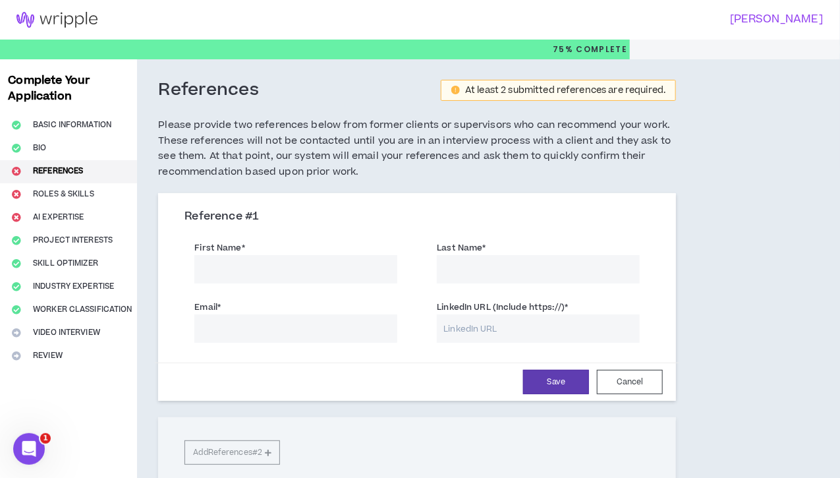
click at [257, 267] on input "First Name *" at bounding box center [295, 269] width 203 height 28
type input "[PERSON_NAME]"
type input "Fougnies"
type input "[PERSON_NAME][EMAIL_ADDRESS][DOMAIN_NAME]"
click at [454, 327] on input "LinkedIn URL (Include https://) *" at bounding box center [538, 328] width 203 height 28
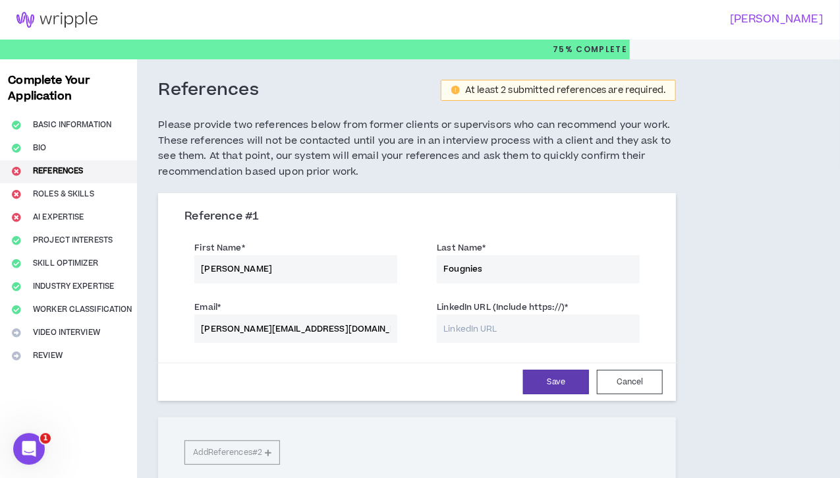
paste input "[URL][DOMAIN_NAME][PERSON_NAME]"
type input "[URL][DOMAIN_NAME][PERSON_NAME]"
click at [526, 383] on button "Save" at bounding box center [556, 381] width 66 height 24
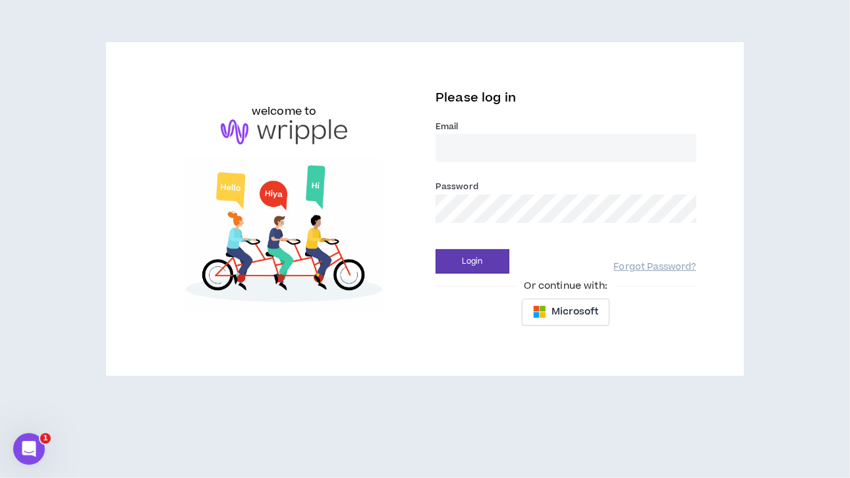
click at [494, 146] on input "Email *" at bounding box center [565, 148] width 261 height 28
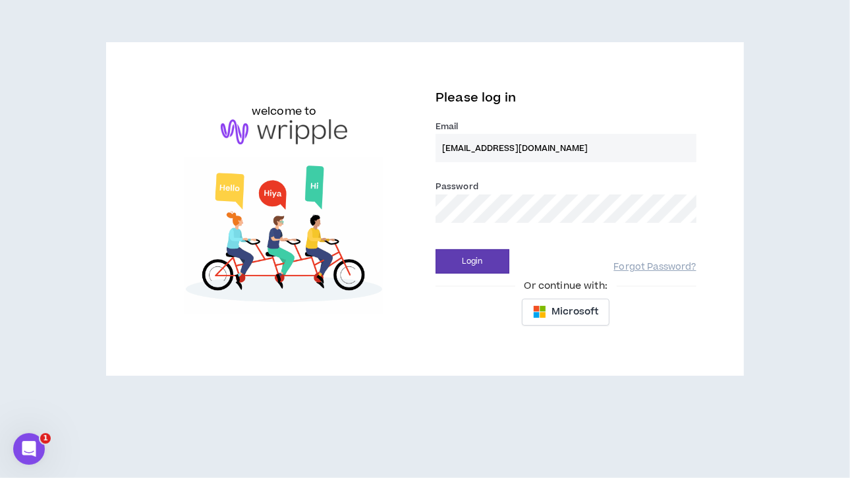
click at [435, 249] on button "Login" at bounding box center [472, 261] width 74 height 24
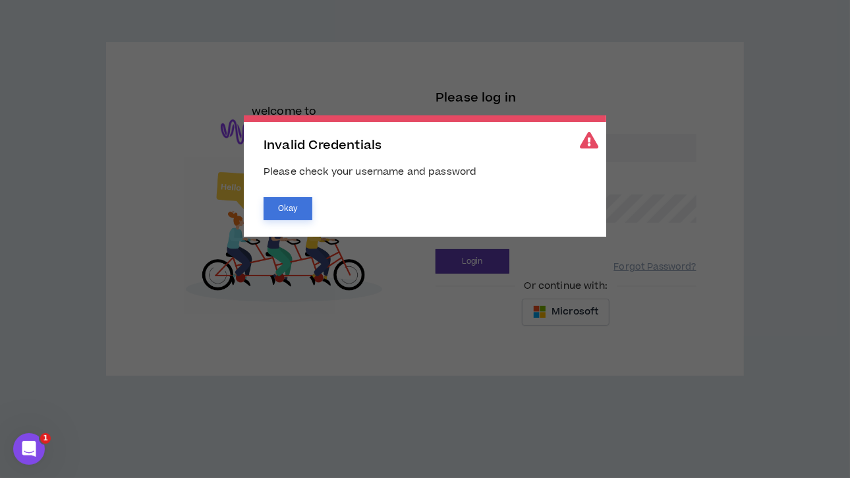
click at [279, 210] on button "Okay" at bounding box center [287, 208] width 49 height 23
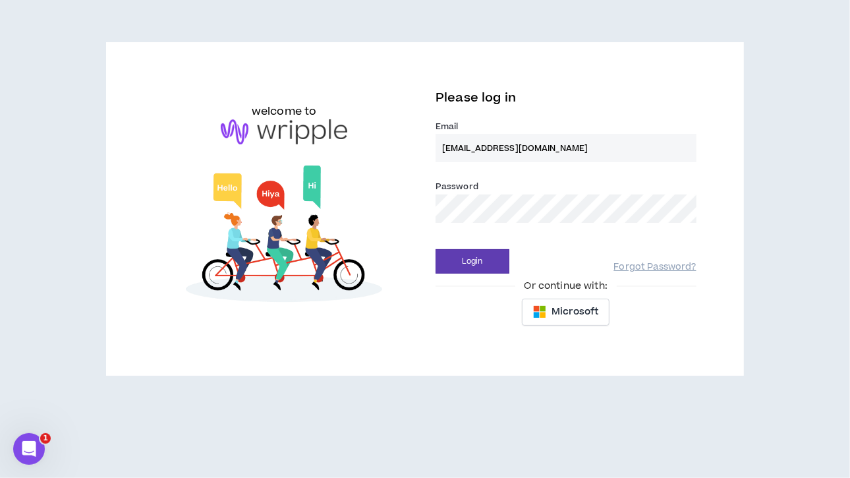
click at [384, 215] on div "welcome to Please log in Email * [EMAIL_ADDRESS][DOMAIN_NAME] Password * Login …" at bounding box center [425, 208] width 564 height 249
drag, startPoint x: 546, startPoint y: 146, endPoint x: 433, endPoint y: 148, distance: 113.3
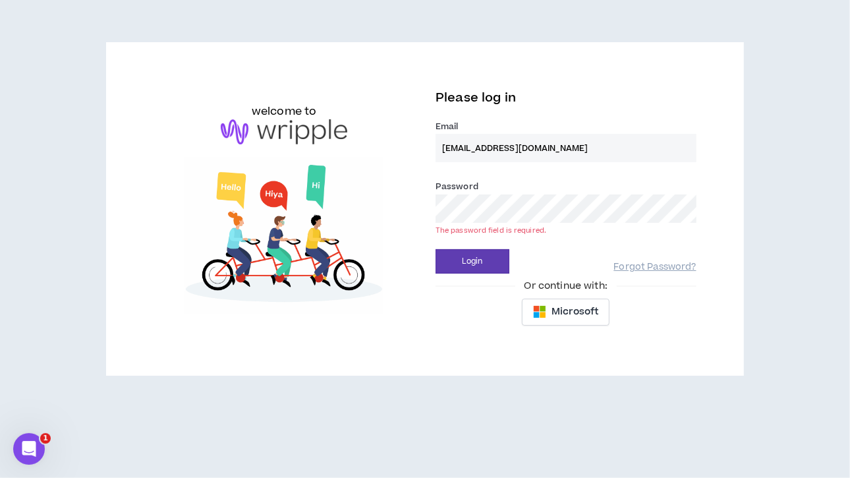
click at [433, 148] on div "Please log in Email * [EMAIL_ADDRESS][DOMAIN_NAME] Password * The password fiel…" at bounding box center [566, 208] width 282 height 249
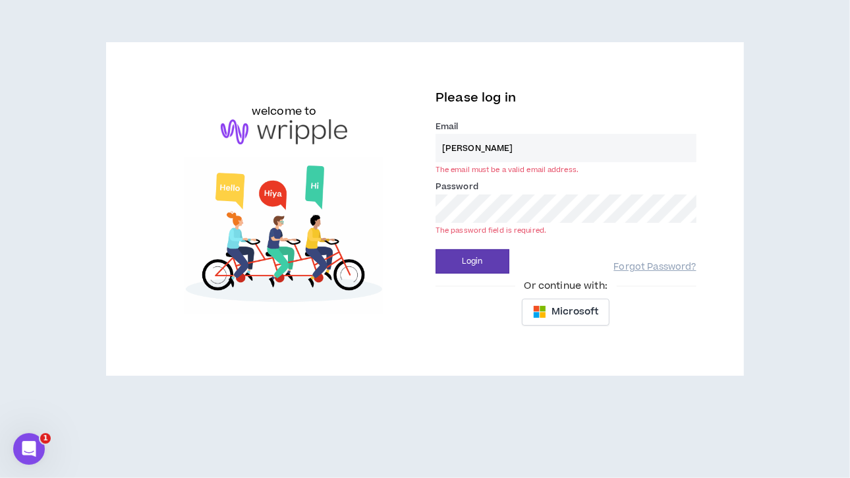
type input "[PERSON_NAME][EMAIL_ADDRESS][PERSON_NAME][DOMAIN_NAME]"
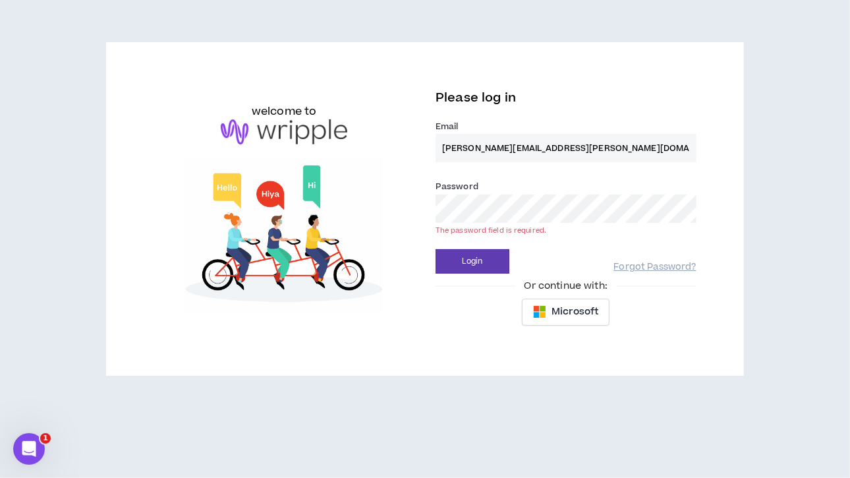
click at [435, 249] on button "Login" at bounding box center [472, 261] width 74 height 24
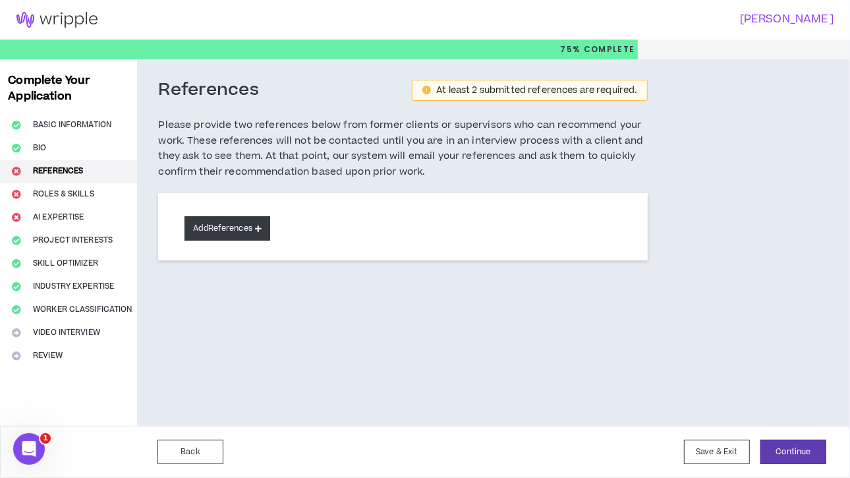
click at [217, 223] on button "Add References" at bounding box center [227, 228] width 86 height 24
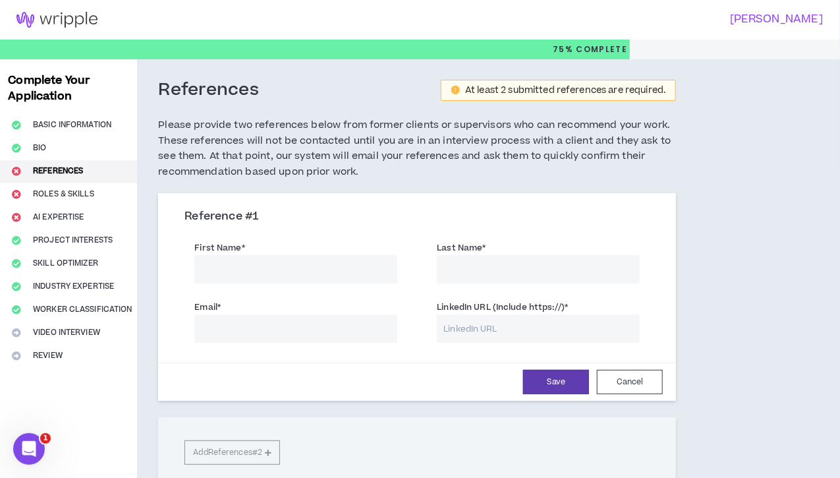
click at [216, 270] on input "First Name *" at bounding box center [295, 269] width 203 height 28
type input "[PERSON_NAME]"
type input "Fougnies"
type input "[PERSON_NAME][EMAIL_ADDRESS][DOMAIN_NAME]"
drag, startPoint x: 428, startPoint y: 325, endPoint x: 440, endPoint y: 323, distance: 12.0
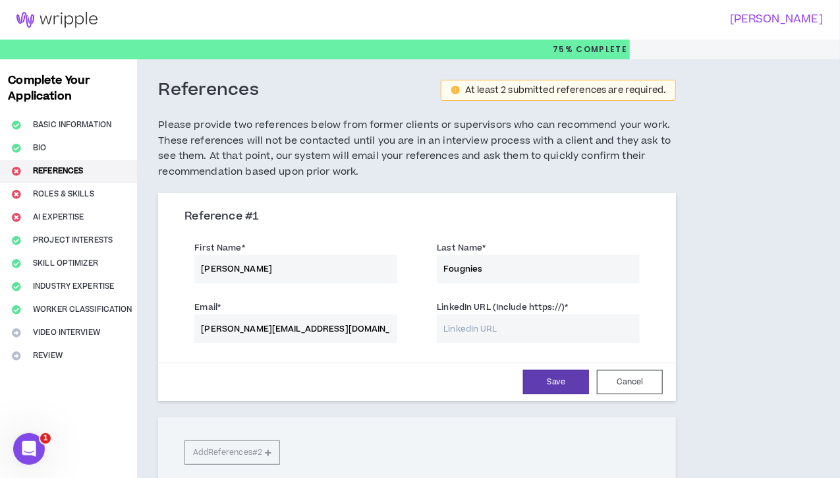
click at [437, 325] on input "LinkedIn URL (Include https://) *" at bounding box center [538, 328] width 203 height 28
paste input "[URL][DOMAIN_NAME][PERSON_NAME]"
type input "[URL][DOMAIN_NAME][PERSON_NAME]"
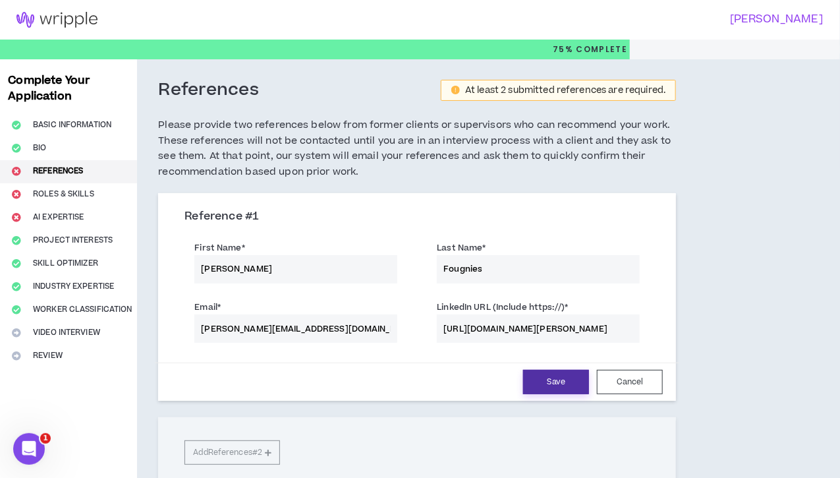
click at [523, 383] on button "Save" at bounding box center [556, 381] width 66 height 24
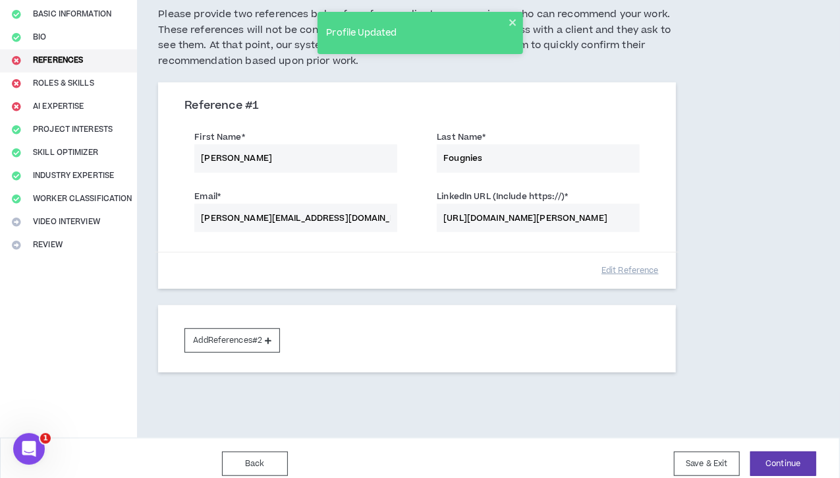
scroll to position [120, 0]
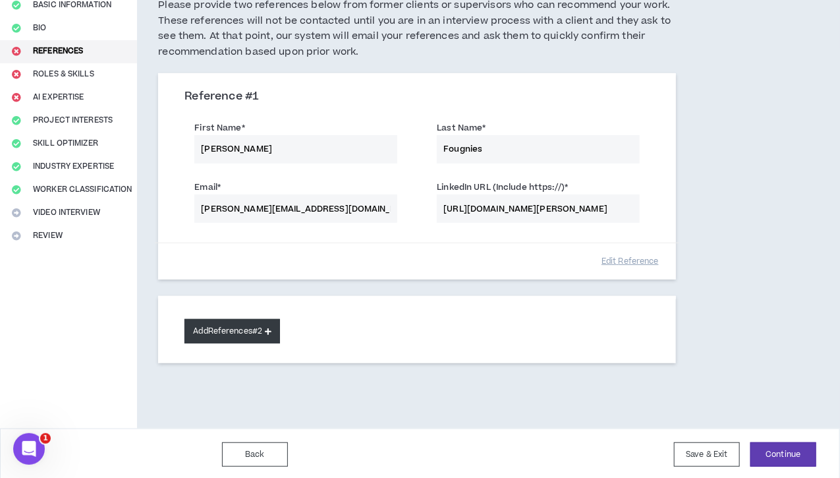
click at [238, 327] on button "Add References #2" at bounding box center [232, 331] width 96 height 24
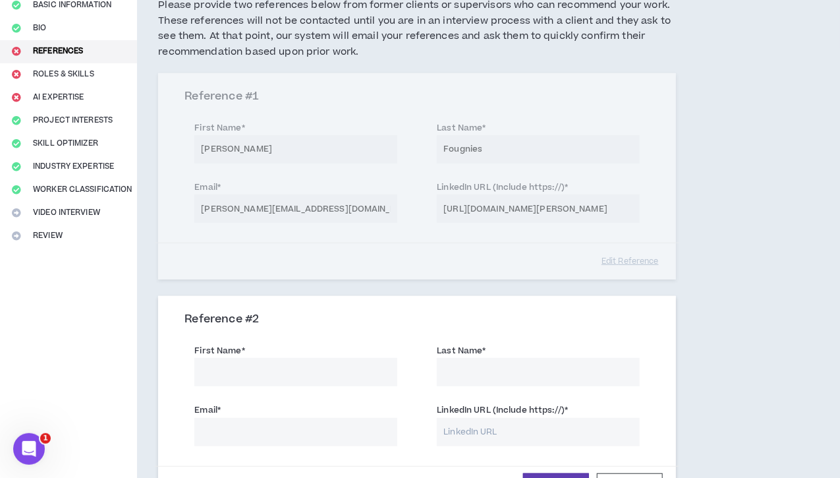
click at [234, 368] on input "First Name *" at bounding box center [295, 372] width 203 height 28
type input "A.J."
type input "[PERSON_NAME]"
paste input "[EMAIL_ADDRESS][DOMAIN_NAME]"
type input "[EMAIL_ADDRESS][DOMAIN_NAME]"
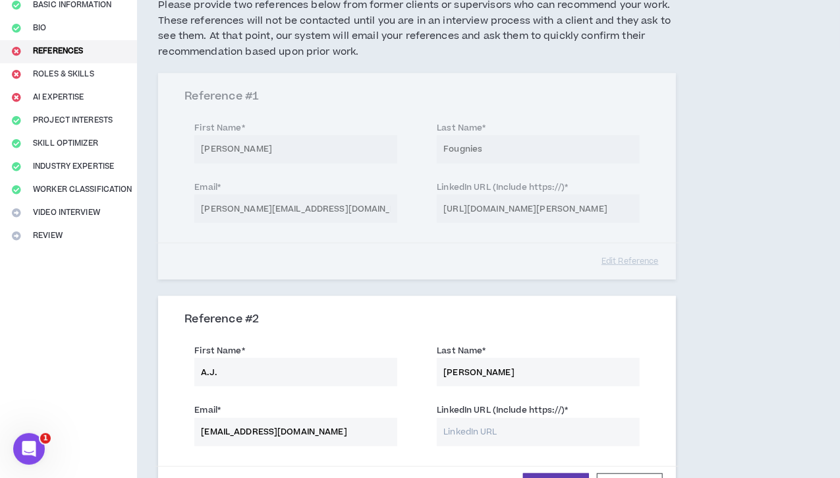
click at [440, 430] on input "LinkedIn URL (Include https://) *" at bounding box center [538, 432] width 203 height 28
paste input "[URL][DOMAIN_NAME]"
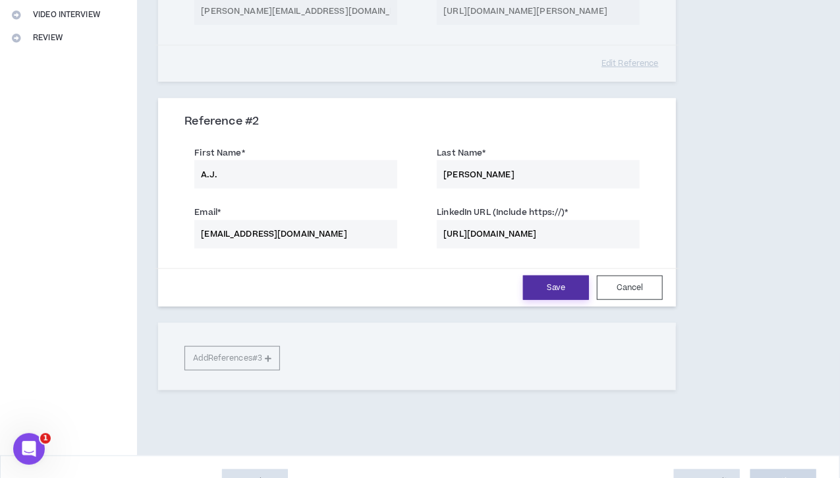
type input "[URL][DOMAIN_NAME]"
click at [523, 283] on button "Save" at bounding box center [556, 287] width 66 height 24
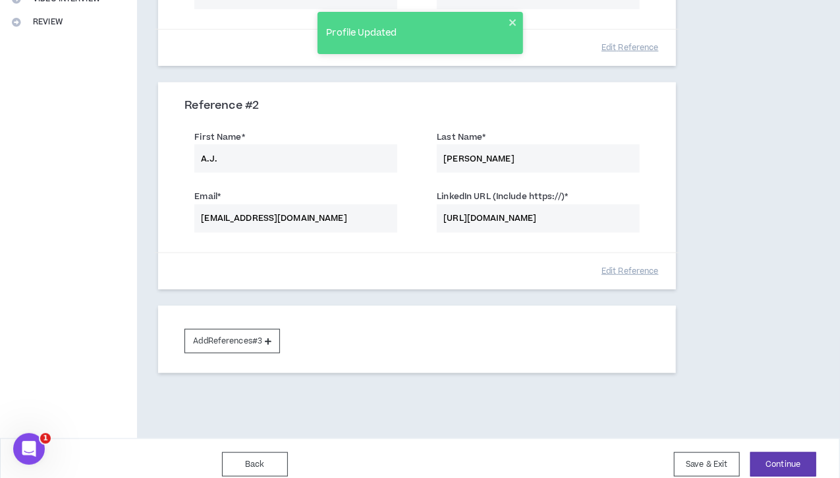
scroll to position [342, 0]
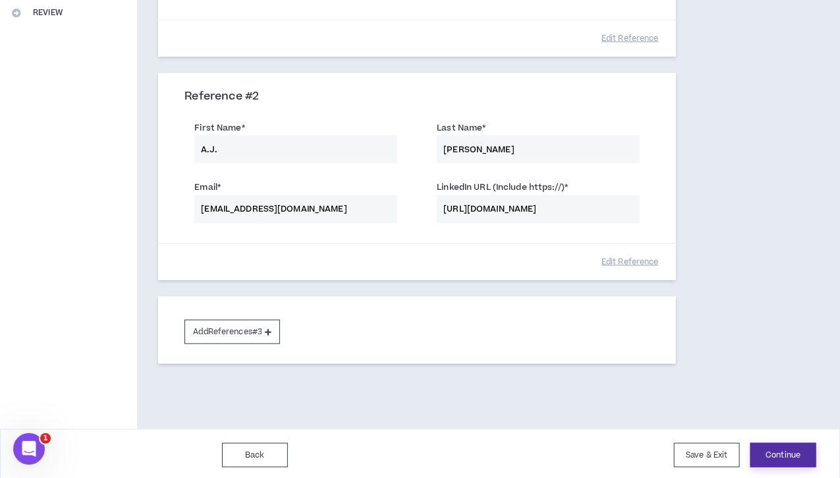
click at [779, 445] on button "Continue" at bounding box center [783, 455] width 66 height 24
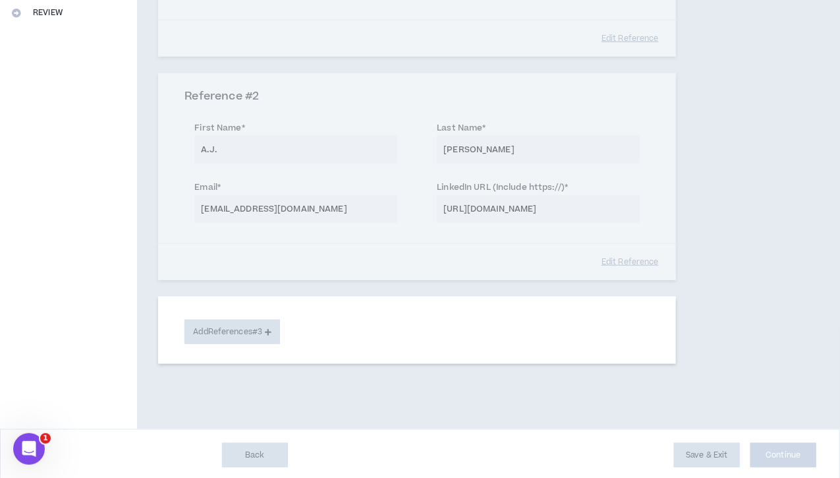
select select "***"
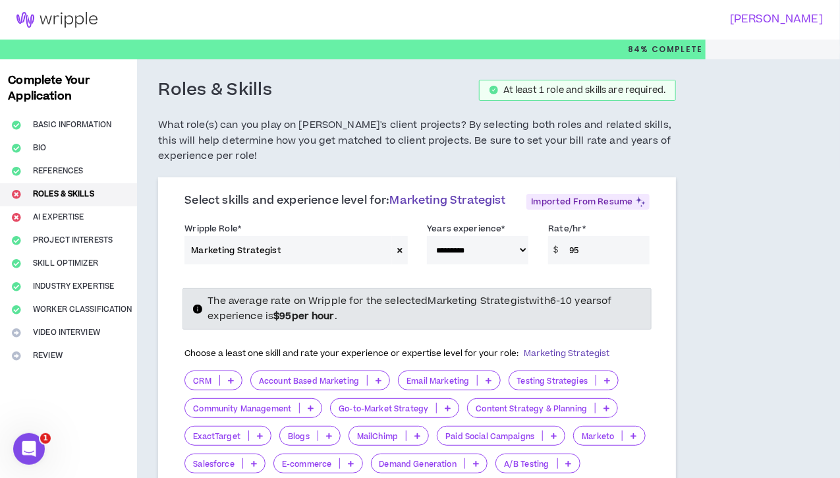
click at [495, 258] on select "**********" at bounding box center [477, 250] width 101 height 28
click at [496, 257] on select "**********" at bounding box center [477, 250] width 101 height 28
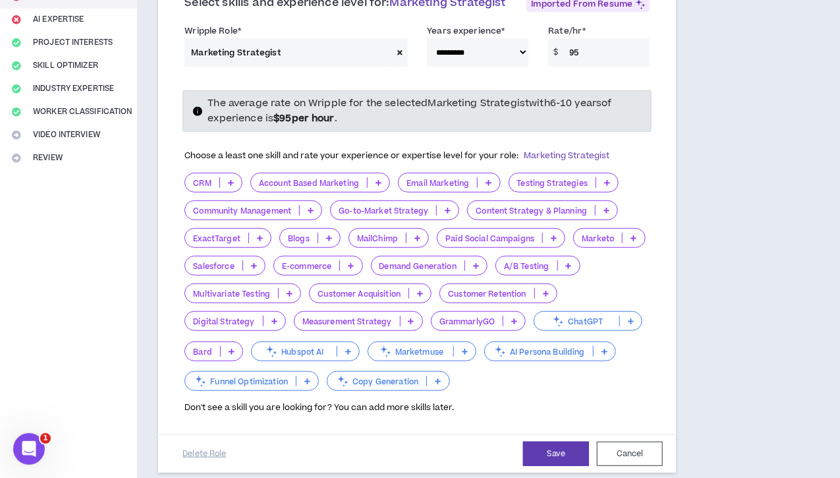
click at [496, 62] on select "**********" at bounding box center [477, 52] width 101 height 28
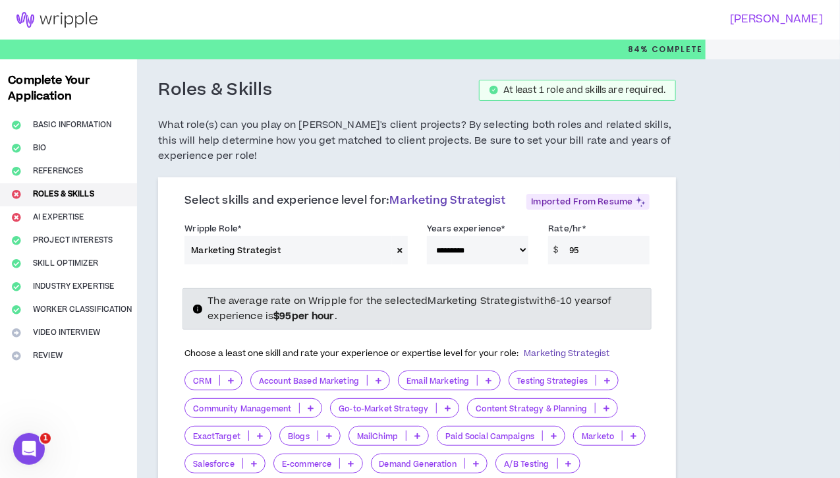
drag, startPoint x: 564, startPoint y: 265, endPoint x: 522, endPoint y: 265, distance: 42.2
click at [548, 264] on div "$ 95" at bounding box center [598, 250] width 101 height 28
type input "150"
click at [616, 393] on div "Choose a least one skill and rate your experience or expertise level for your r…" at bounding box center [417, 476] width 485 height 272
click at [245, 274] on div "**********" at bounding box center [417, 246] width 485 height 56
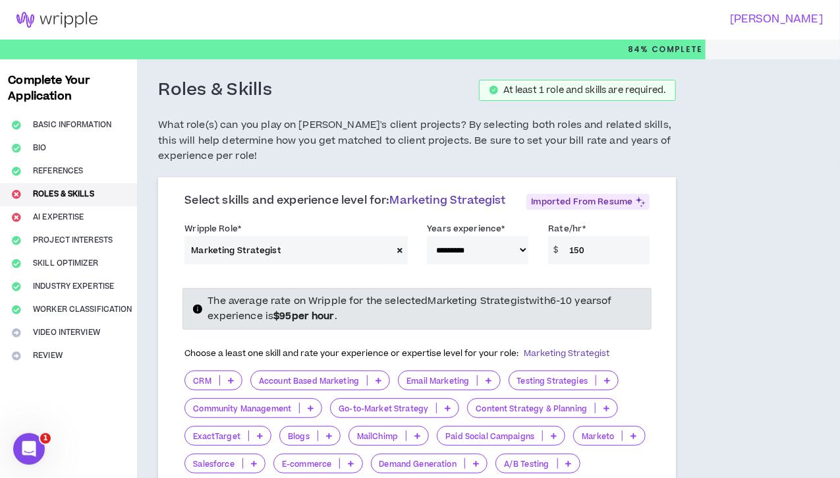
scroll to position [198, 0]
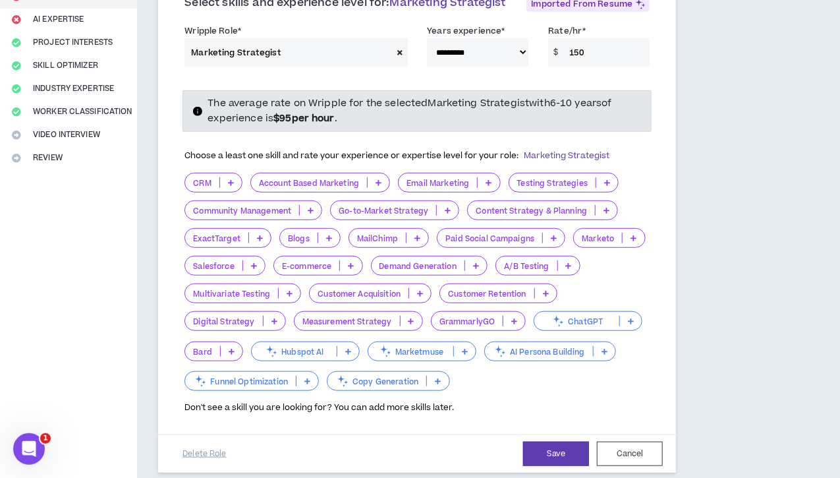
click at [486, 186] on icon at bounding box center [488, 182] width 6 height 7
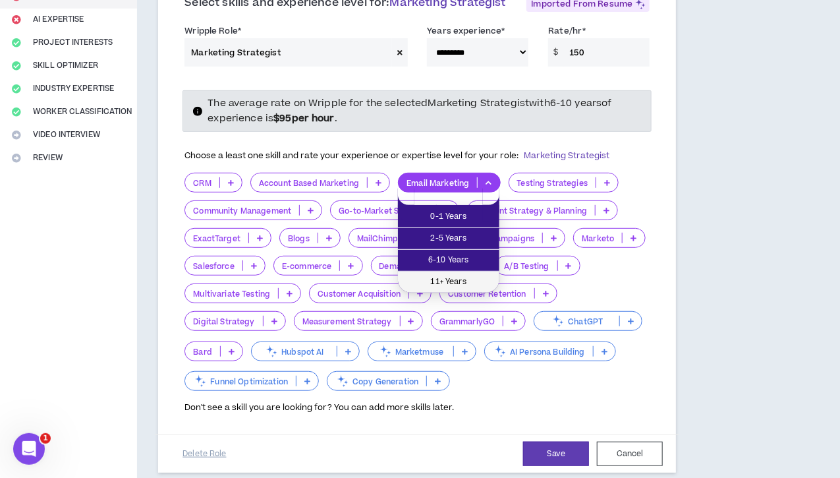
click at [425, 281] on span "11+ Years" at bounding box center [449, 282] width 86 height 14
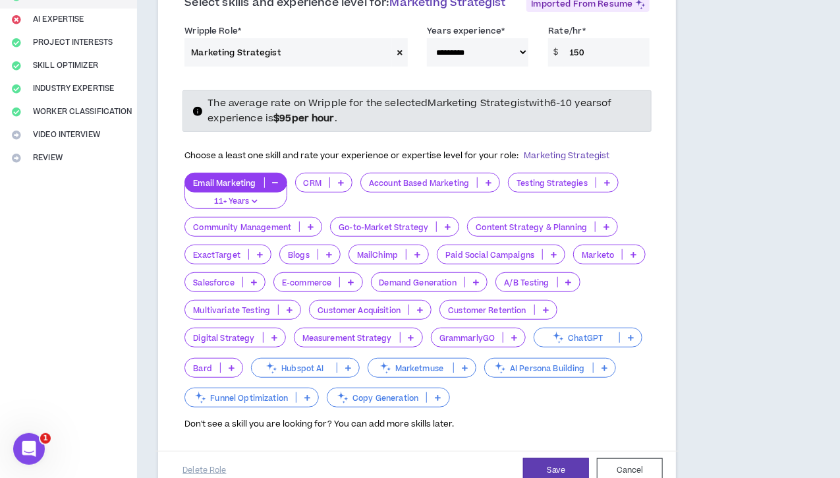
click at [409, 315] on p at bounding box center [420, 309] width 22 height 11
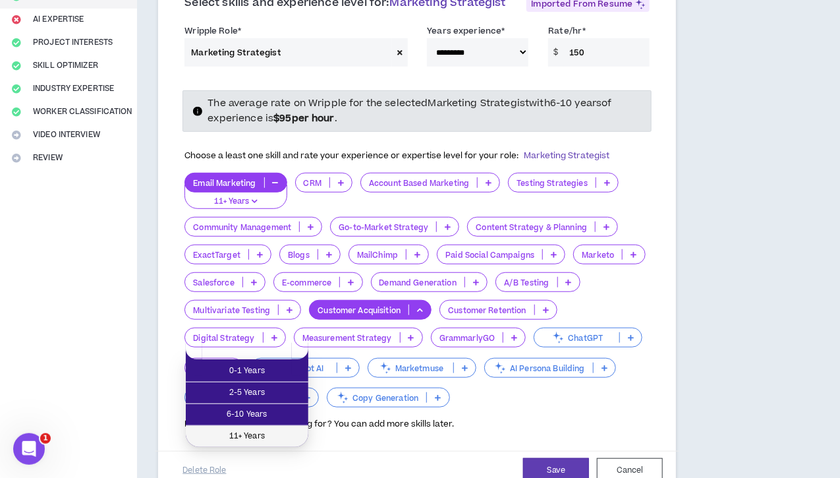
click at [249, 437] on span "11+ Years" at bounding box center [247, 436] width 107 height 14
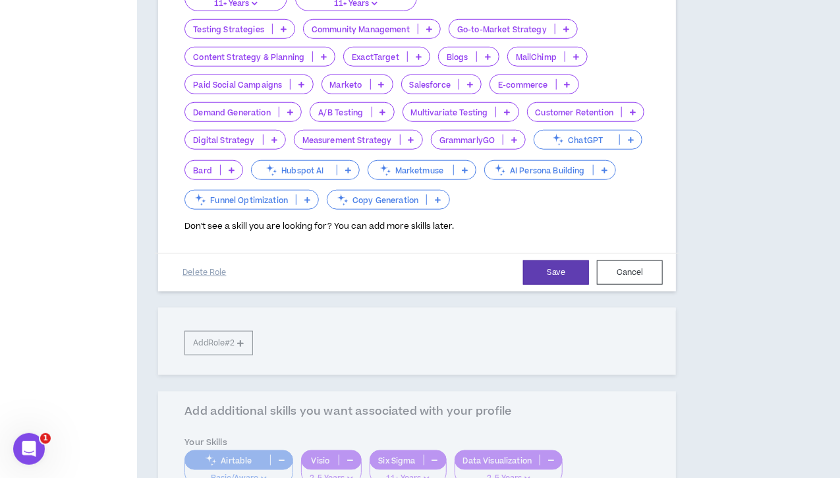
scroll to position [0, 0]
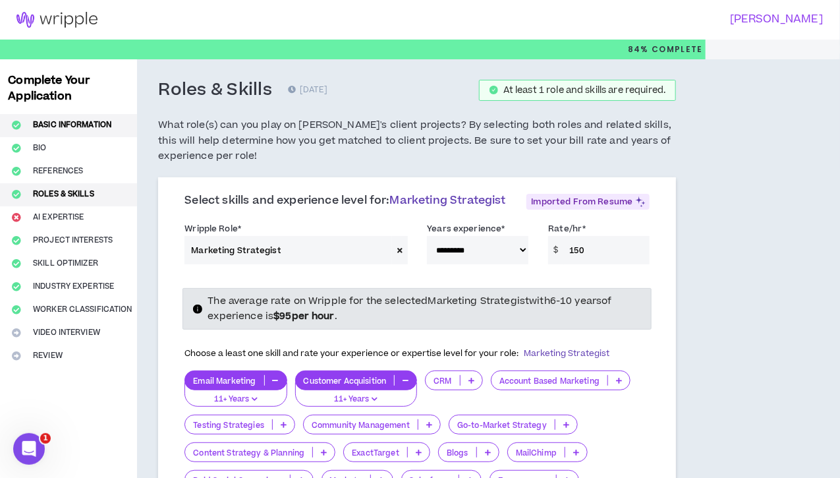
click at [63, 119] on button "Basic Information" at bounding box center [68, 125] width 137 height 23
select select "*"
select select "US"
select select "*******"
select select "*"
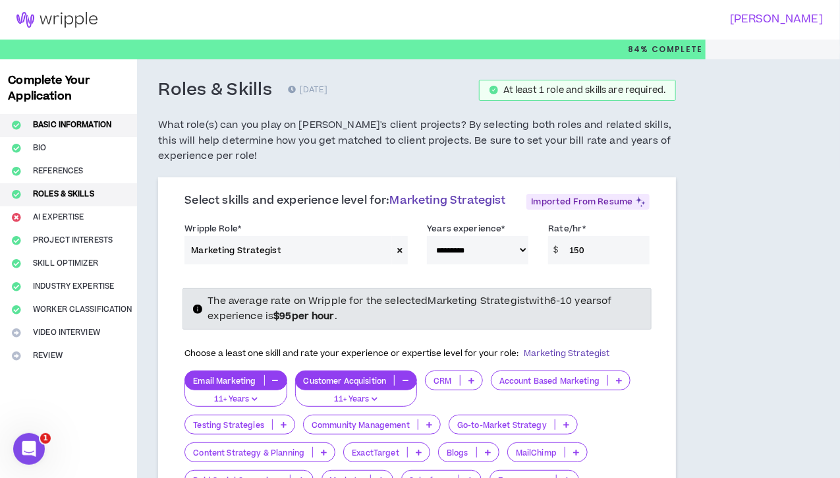
select select "**********"
select select "*****"
select select "**********"
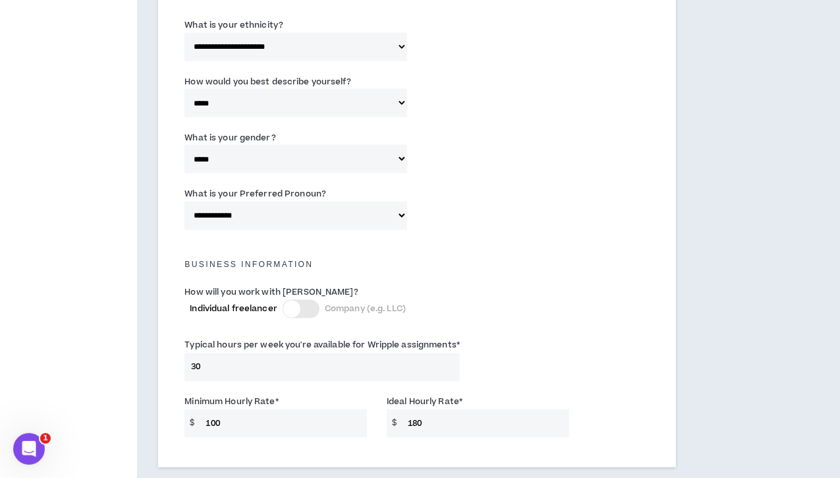
scroll to position [976, 0]
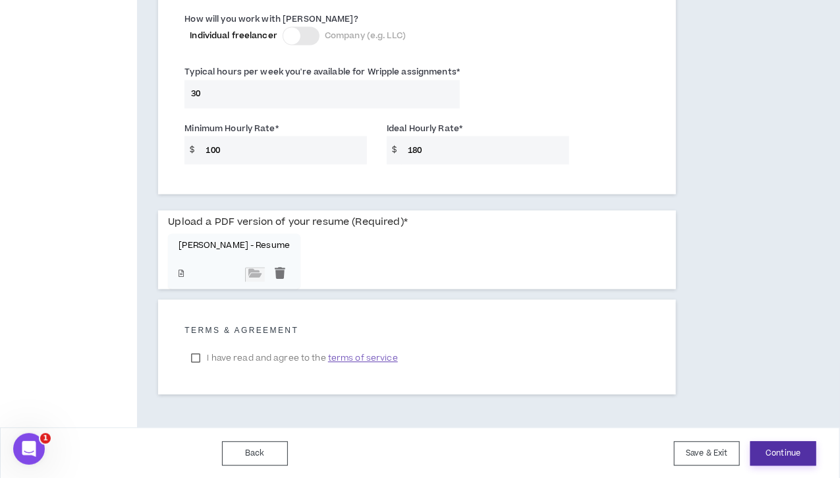
click at [788, 452] on button "Continue" at bounding box center [783, 453] width 66 height 24
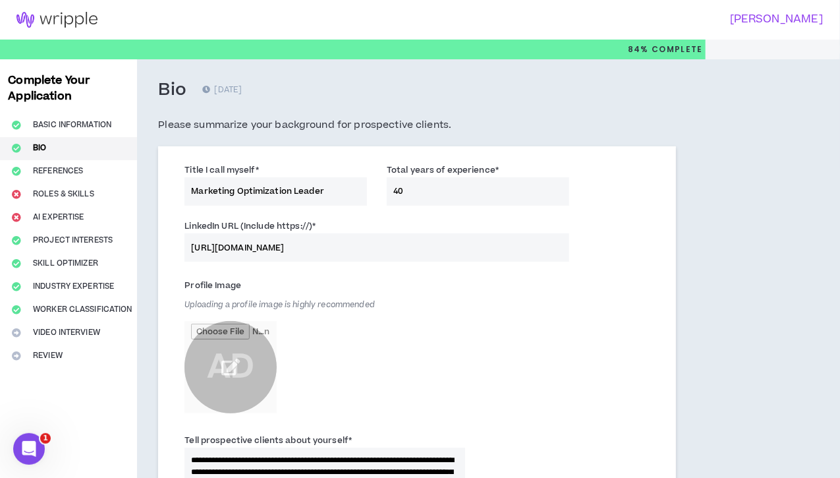
click at [237, 362] on input "file" at bounding box center [230, 367] width 92 height 92
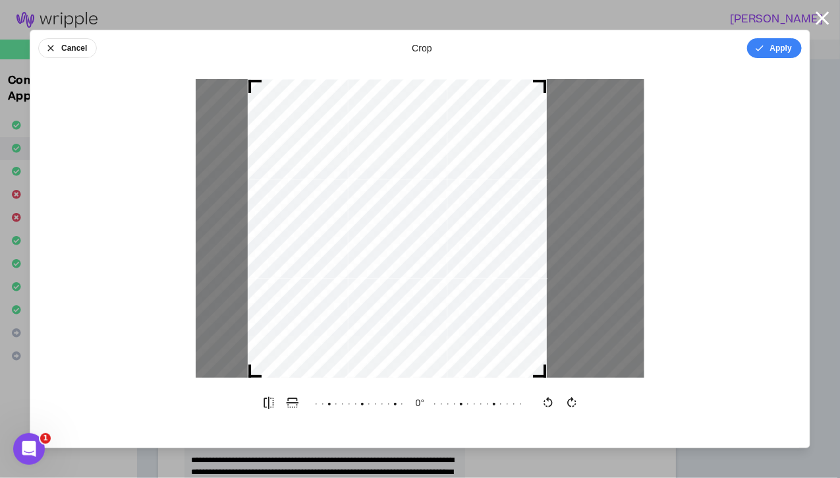
drag, startPoint x: 416, startPoint y: 280, endPoint x: 393, endPoint y: 281, distance: 23.1
click at [393, 281] on div at bounding box center [397, 228] width 299 height 299
click at [761, 44] on icon "button" at bounding box center [759, 48] width 11 height 11
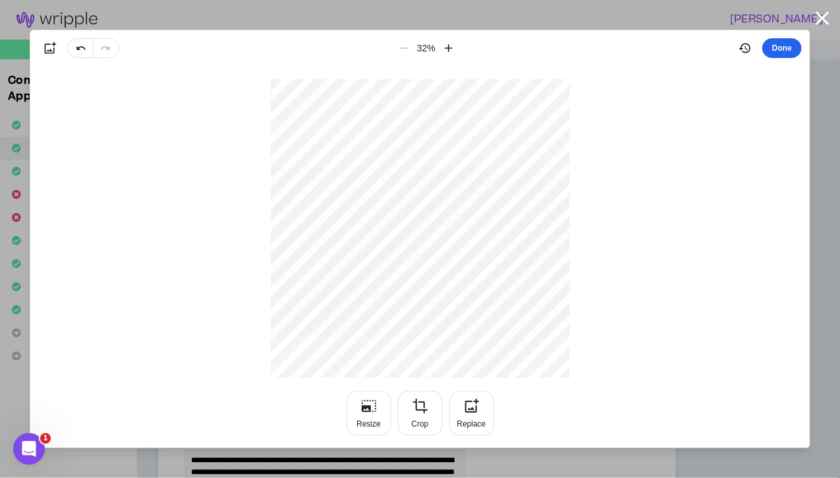
click at [792, 45] on button "Done" at bounding box center [782, 48] width 40 height 20
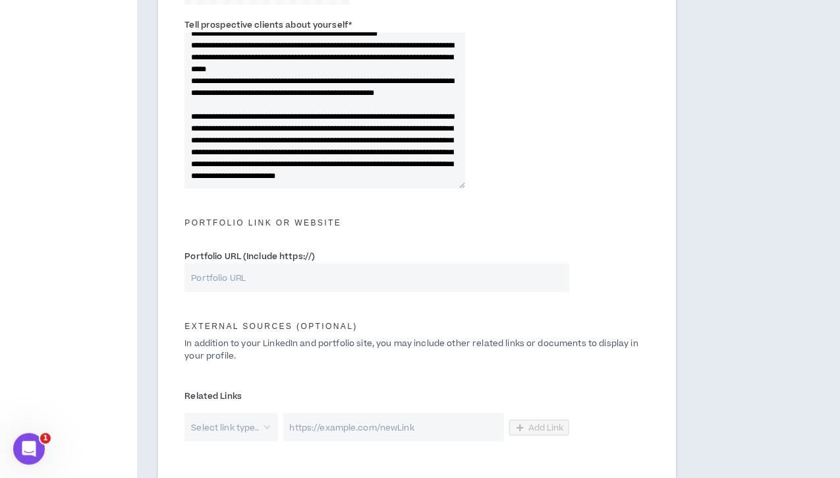
scroll to position [660, 0]
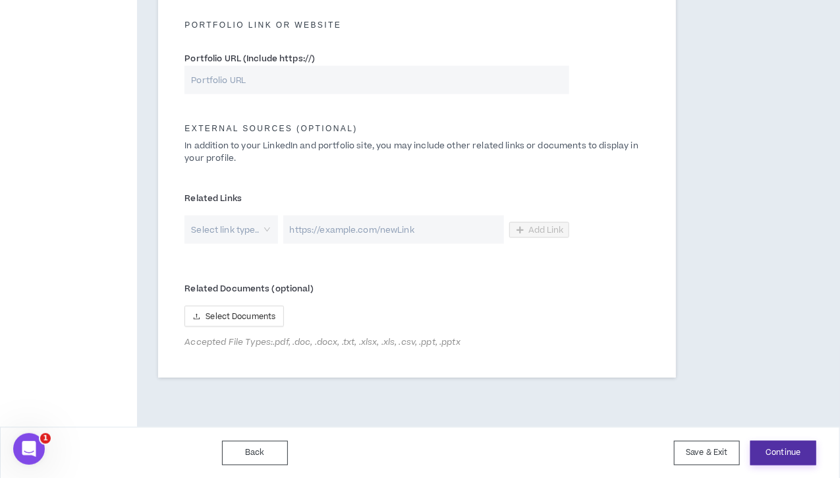
click at [765, 451] on button "Continue" at bounding box center [783, 453] width 66 height 24
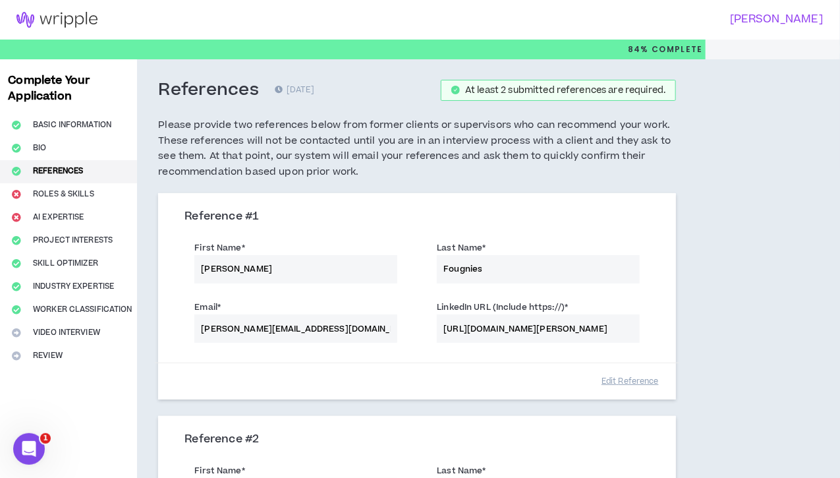
scroll to position [342, 0]
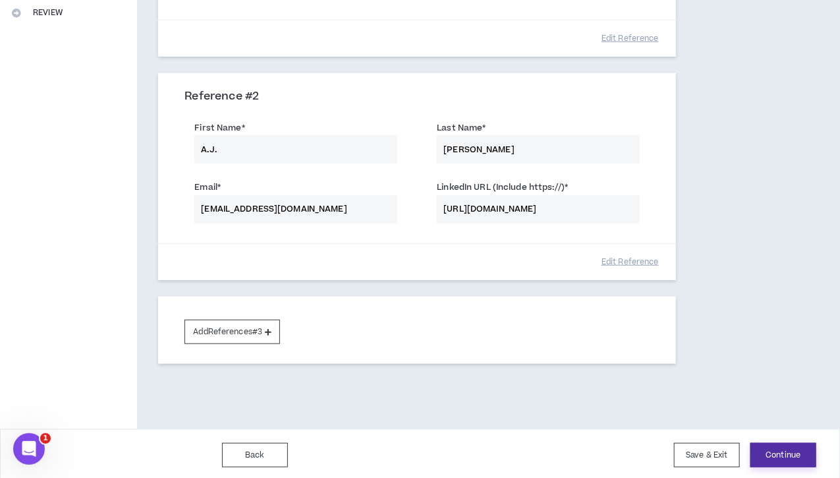
click at [767, 449] on button "Continue" at bounding box center [783, 455] width 66 height 24
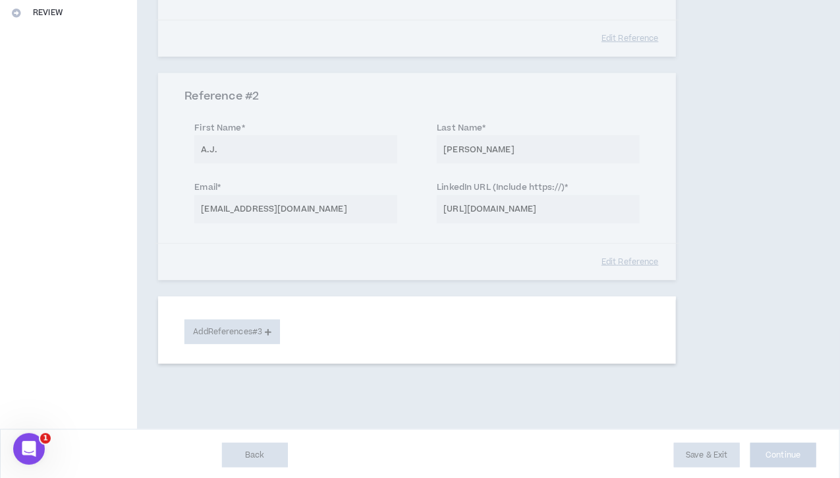
select select "***"
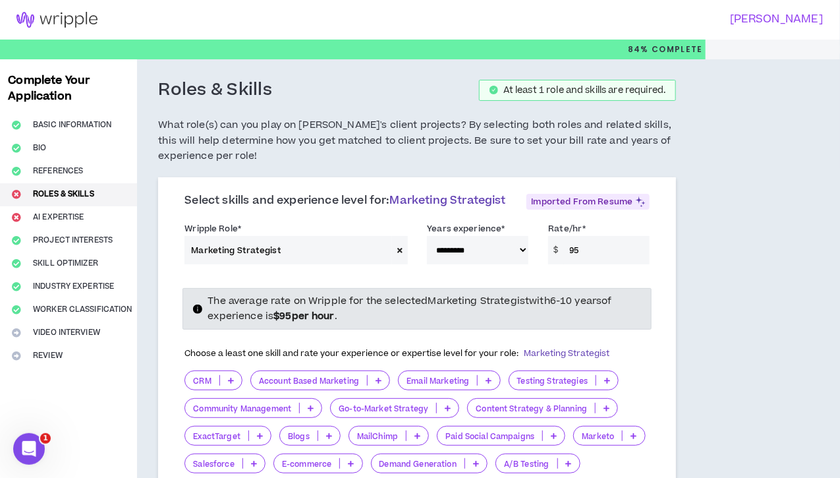
click at [390, 208] on span "Marketing Strategist" at bounding box center [448, 200] width 116 height 16
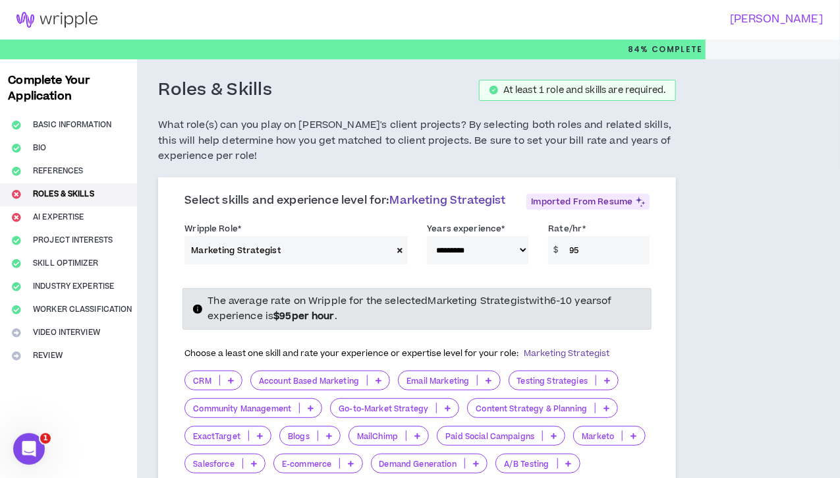
scroll to position [198, 0]
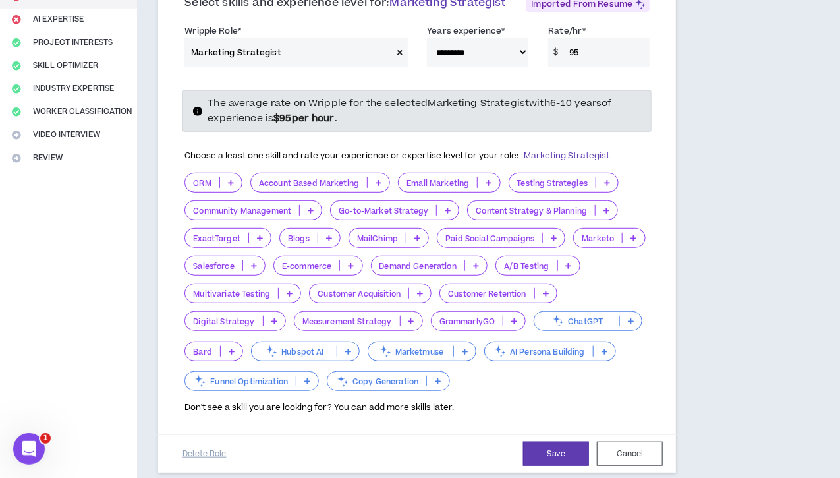
click at [535, 298] on p at bounding box center [546, 293] width 22 height 11
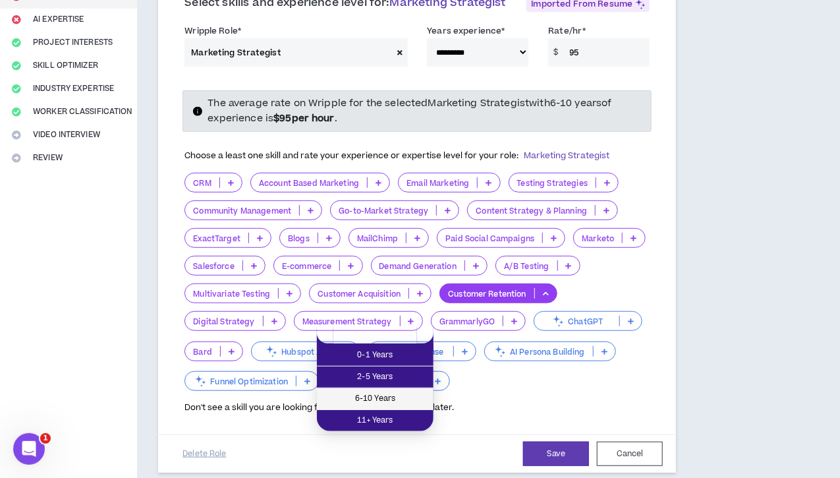
click at [383, 394] on span "6-10 Years" at bounding box center [375, 398] width 101 height 14
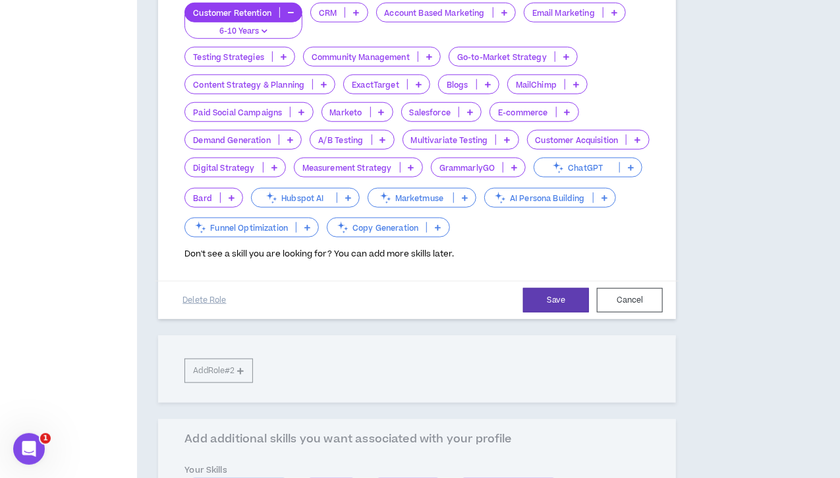
scroll to position [395, 0]
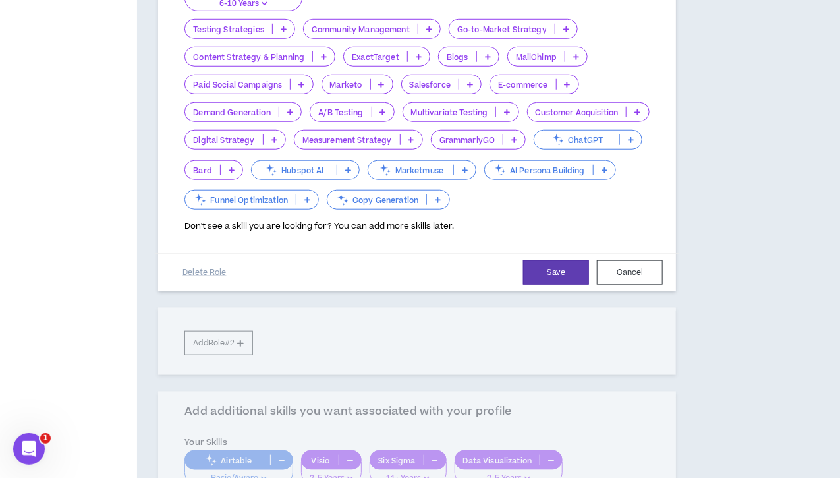
click at [285, 145] on p at bounding box center [274, 139] width 22 height 11
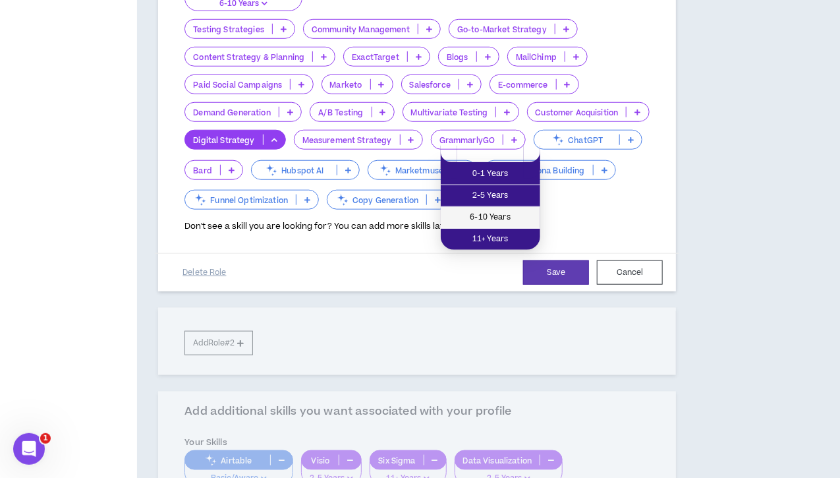
click at [485, 219] on span "6-10 Years" at bounding box center [491, 217] width 84 height 14
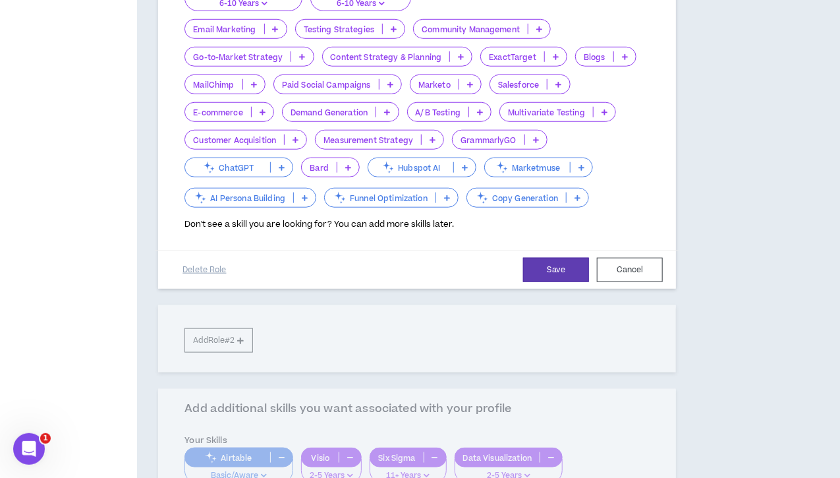
click at [467, 88] on icon at bounding box center [470, 84] width 6 height 7
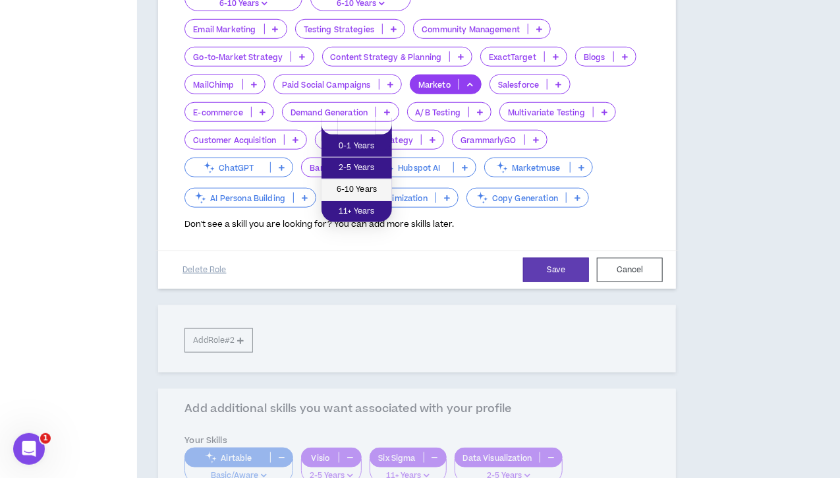
click at [366, 184] on span "6-10 Years" at bounding box center [356, 189] width 55 height 14
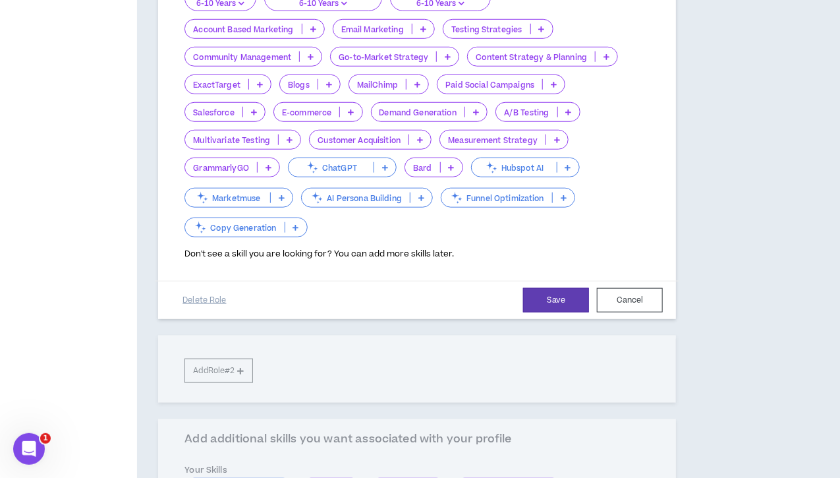
scroll to position [198, 0]
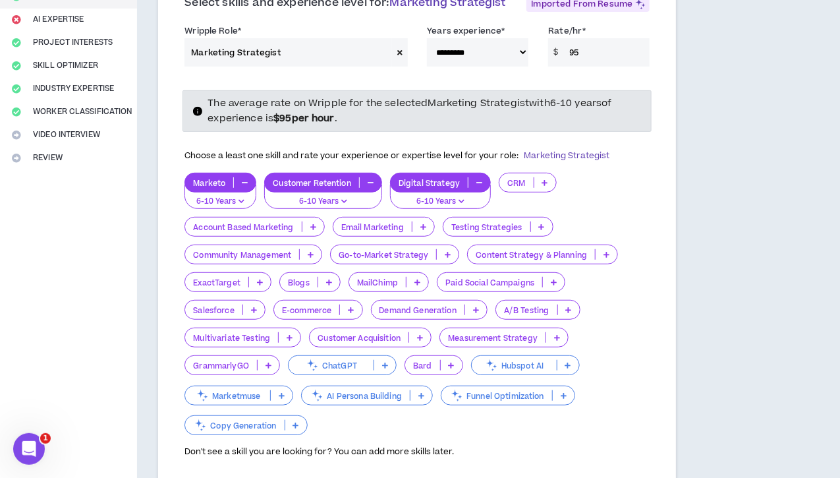
click at [422, 230] on icon at bounding box center [423, 226] width 6 height 7
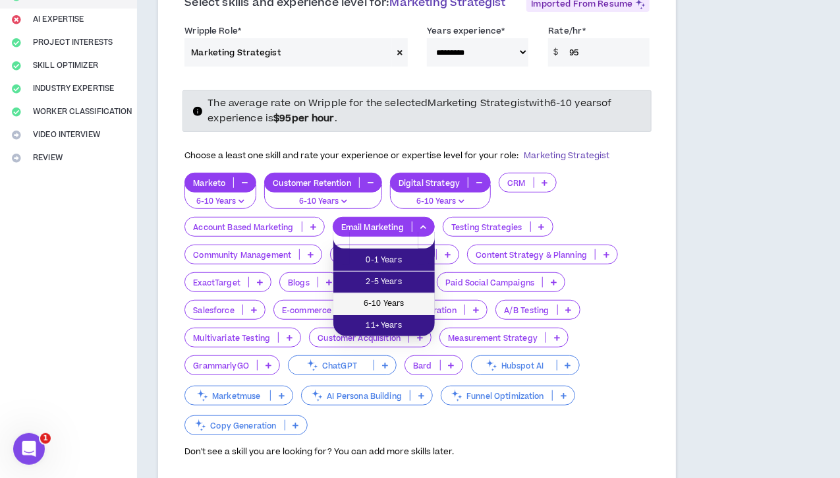
click at [404, 298] on span "6-10 Years" at bounding box center [384, 303] width 86 height 14
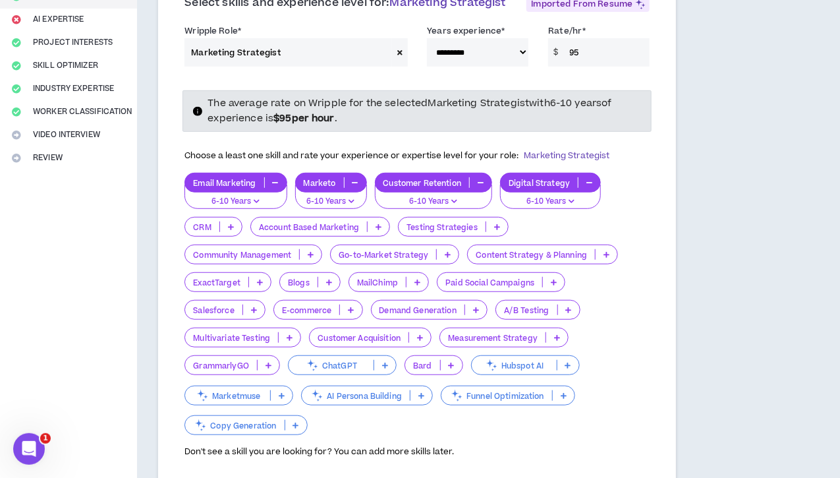
click at [554, 341] on icon at bounding box center [557, 337] width 6 height 7
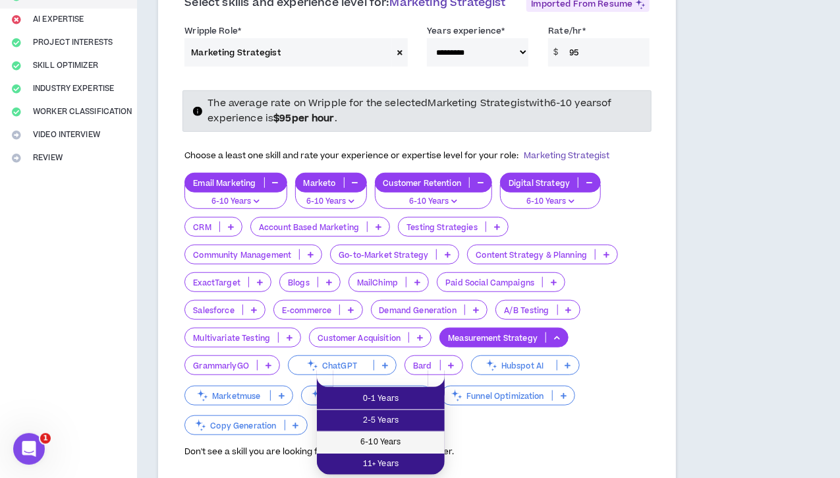
click at [377, 436] on span "6-10 Years" at bounding box center [381, 442] width 112 height 14
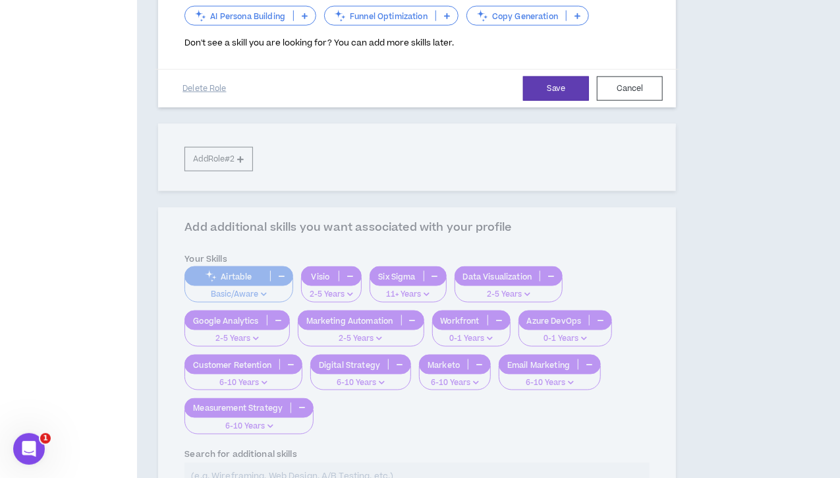
scroll to position [395, 0]
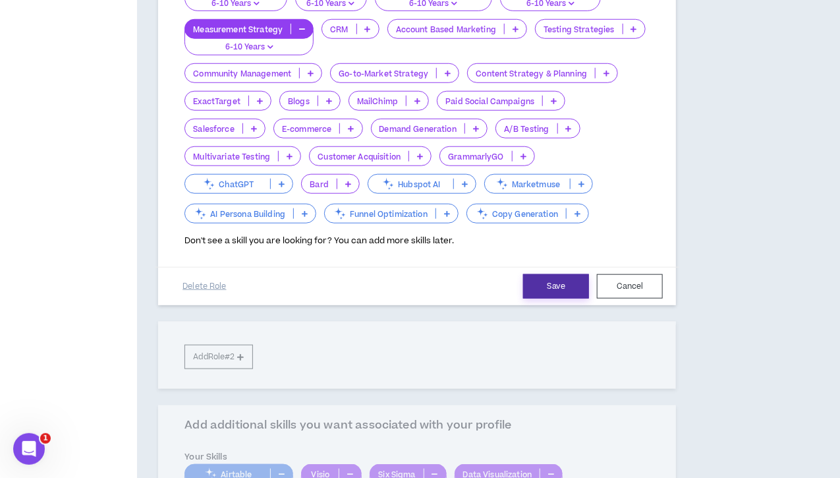
click at [523, 298] on button "Save" at bounding box center [556, 286] width 66 height 24
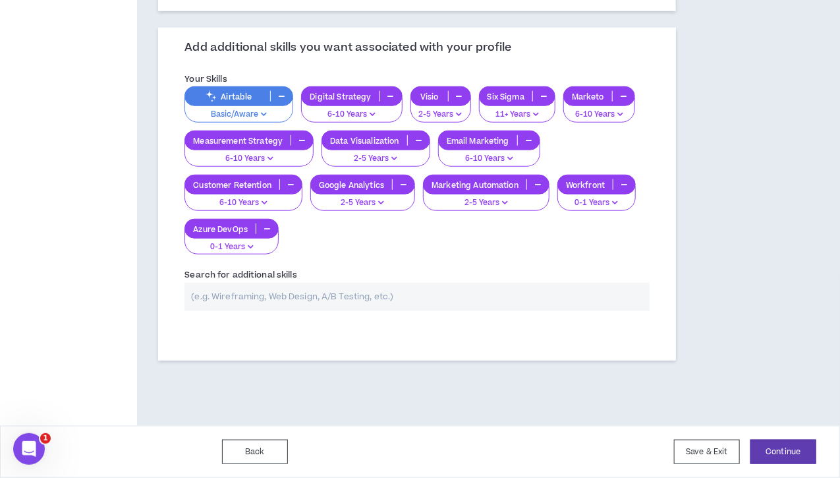
click at [283, 99] on icon "button" at bounding box center [282, 96] width 6 height 7
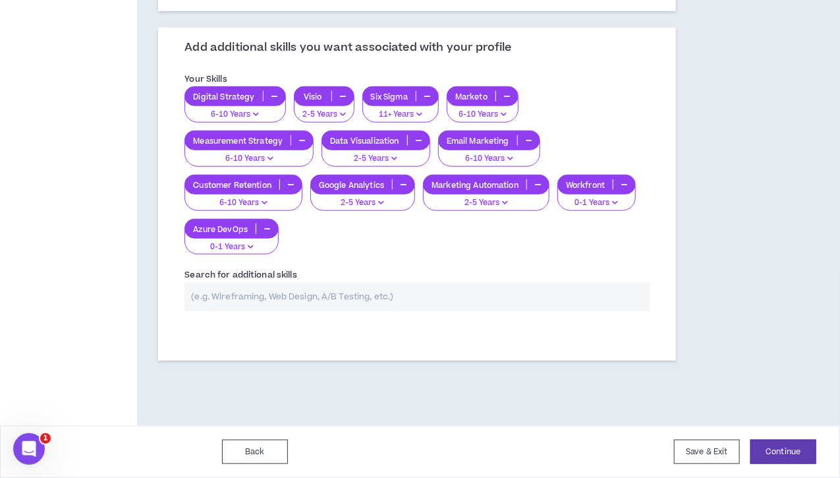
click at [270, 232] on icon "button" at bounding box center [267, 228] width 6 height 7
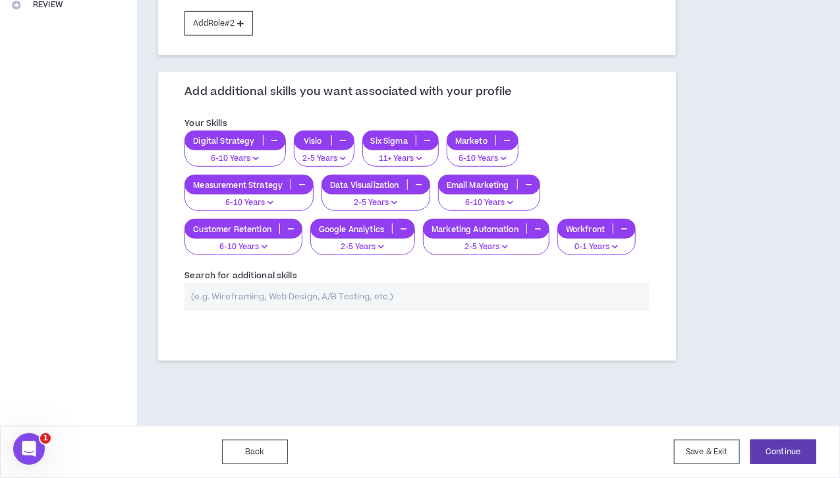
click at [247, 301] on input "text" at bounding box center [416, 297] width 465 height 28
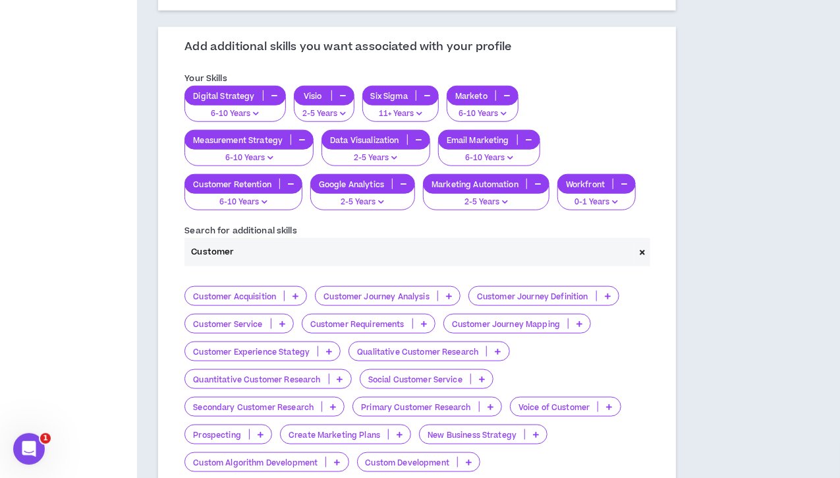
type input "Customer"
click at [576, 327] on icon at bounding box center [579, 323] width 6 height 7
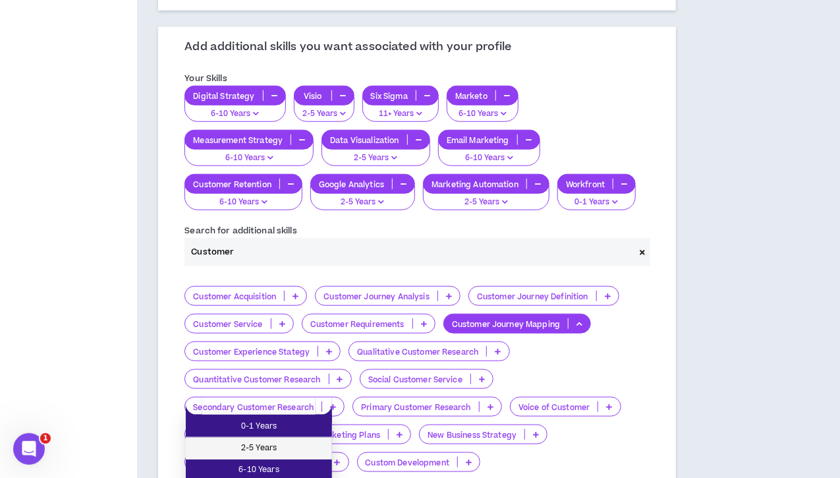
click at [281, 447] on span "2-5 Years" at bounding box center [259, 448] width 130 height 14
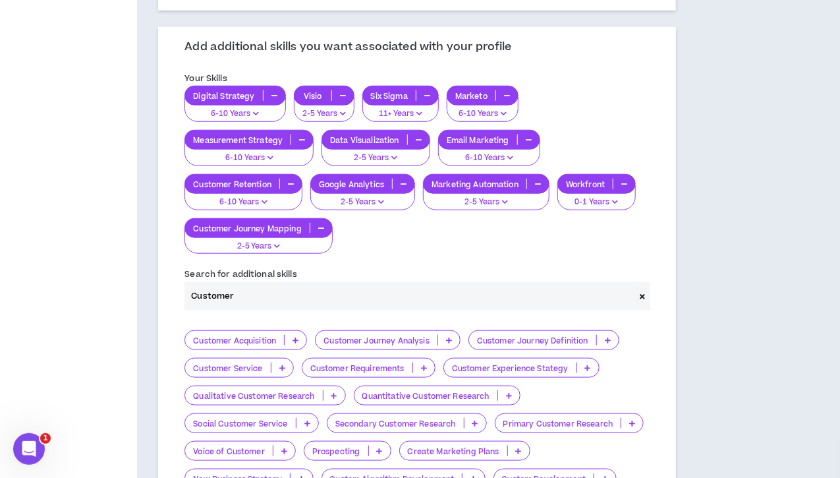
click at [585, 371] on icon at bounding box center [588, 367] width 6 height 7
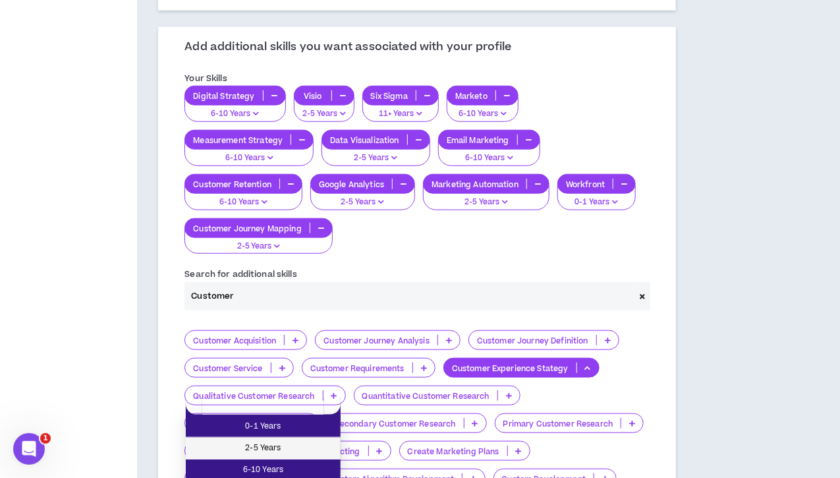
click at [265, 452] on span "2-5 Years" at bounding box center [263, 448] width 139 height 14
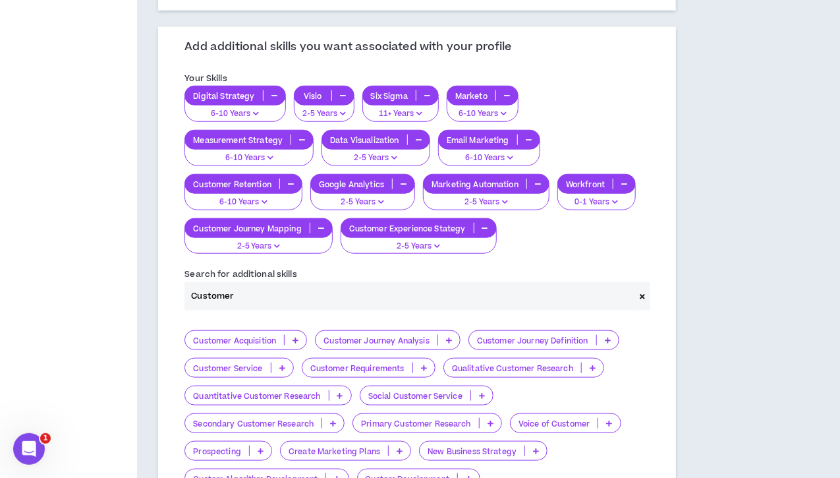
click at [298, 343] on icon at bounding box center [295, 340] width 6 height 7
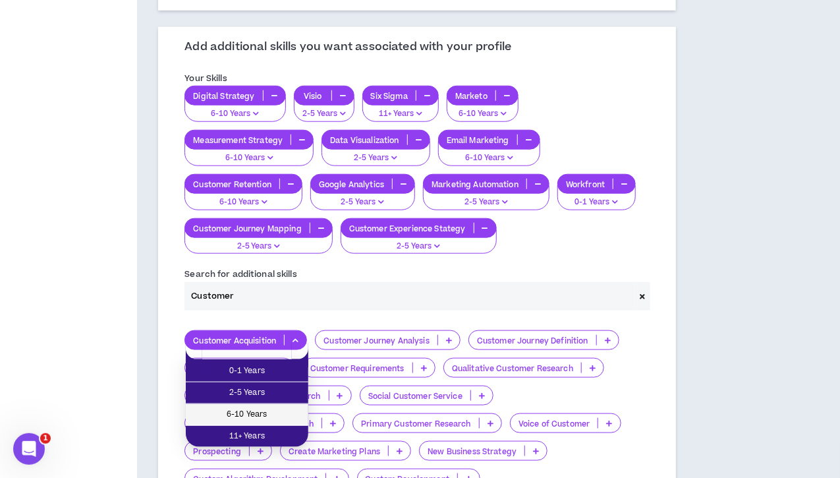
click at [245, 419] on span "6-10 Years" at bounding box center [247, 414] width 107 height 14
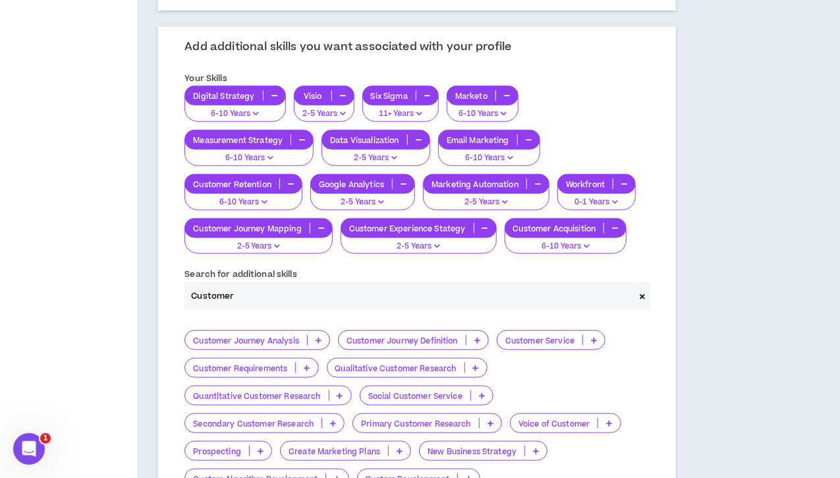
click at [621, 187] on icon "button" at bounding box center [624, 183] width 6 height 7
click at [340, 99] on icon "button" at bounding box center [343, 95] width 6 height 7
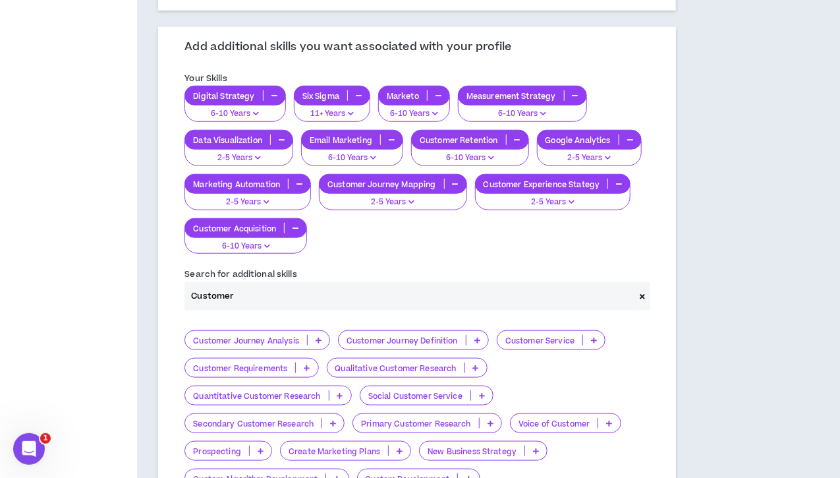
click at [356, 99] on icon "button" at bounding box center [359, 95] width 6 height 7
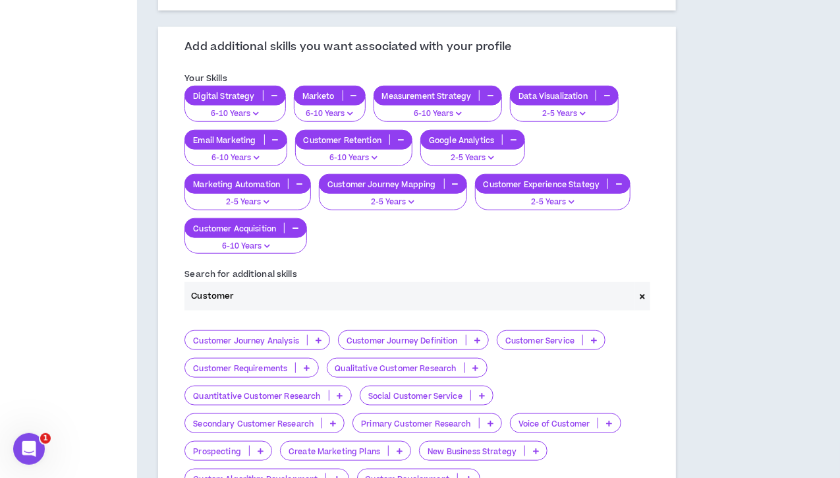
click at [228, 310] on input "Customer" at bounding box center [409, 296] width 450 height 28
drag, startPoint x: 266, startPoint y: 298, endPoint x: 162, endPoint y: 298, distance: 104.1
click at [162, 298] on div "Add additional skills you want associated with your profile Your Skills Digital…" at bounding box center [417, 286] width 518 height 518
click at [598, 428] on p at bounding box center [609, 423] width 22 height 11
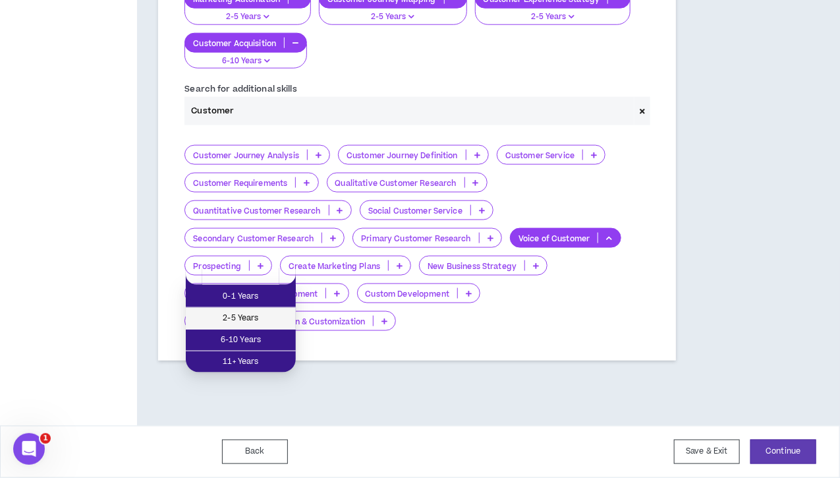
click at [267, 311] on span "2-5 Years" at bounding box center [241, 318] width 94 height 14
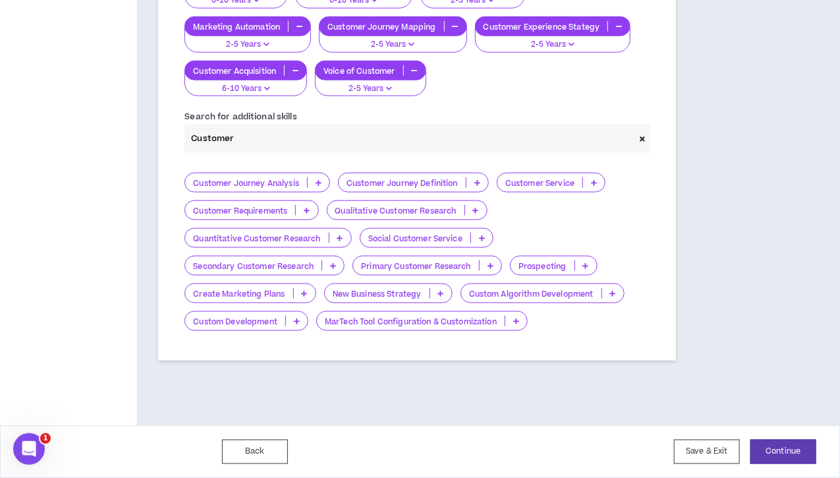
drag, startPoint x: 245, startPoint y: 111, endPoint x: 155, endPoint y: 112, distance: 89.6
click at [302, 290] on icon at bounding box center [305, 293] width 6 height 7
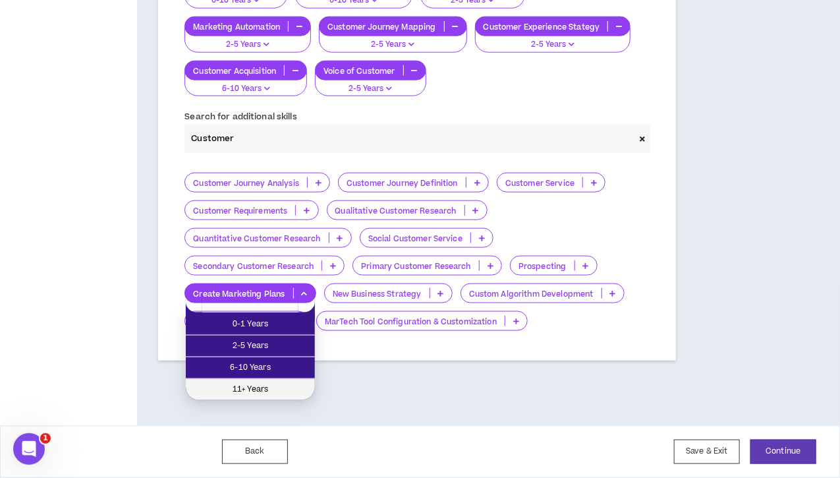
click at [254, 382] on span "11+ Years" at bounding box center [250, 389] width 113 height 14
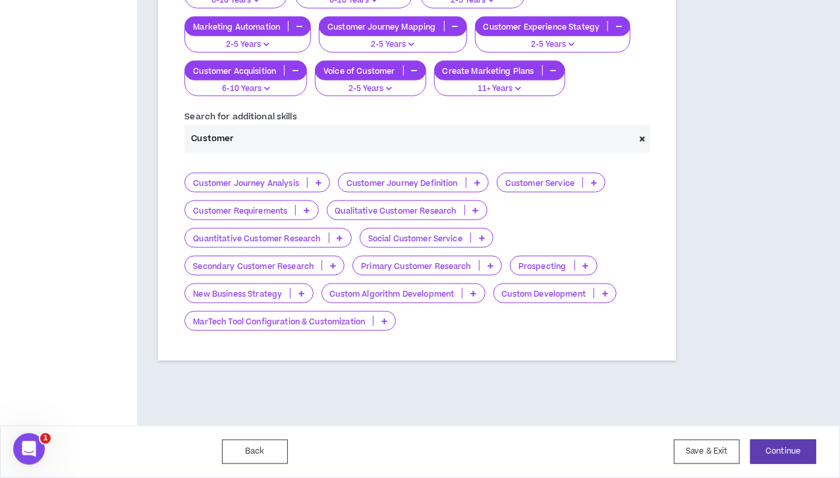
drag, startPoint x: 245, startPoint y: 155, endPoint x: 142, endPoint y: 159, distance: 103.5
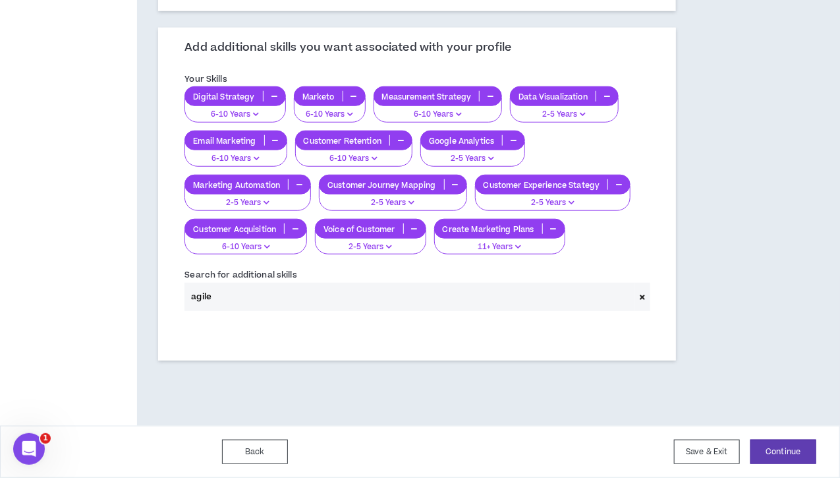
scroll to position [494, 0]
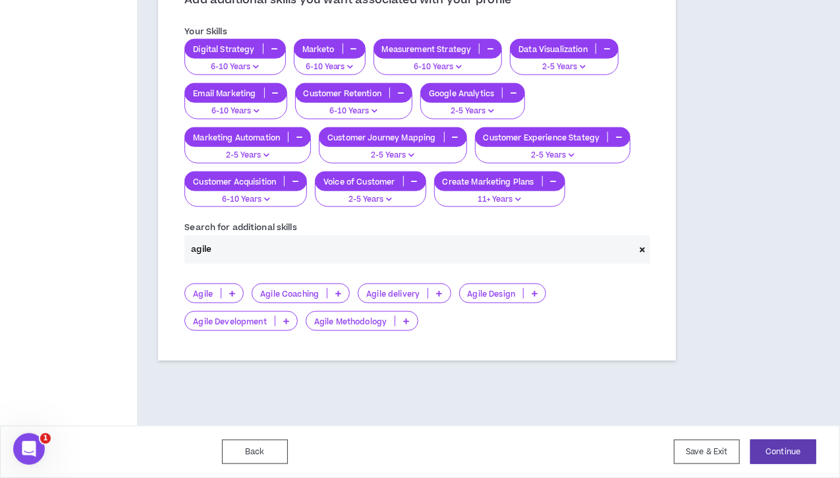
click at [337, 293] on icon at bounding box center [338, 293] width 6 height 7
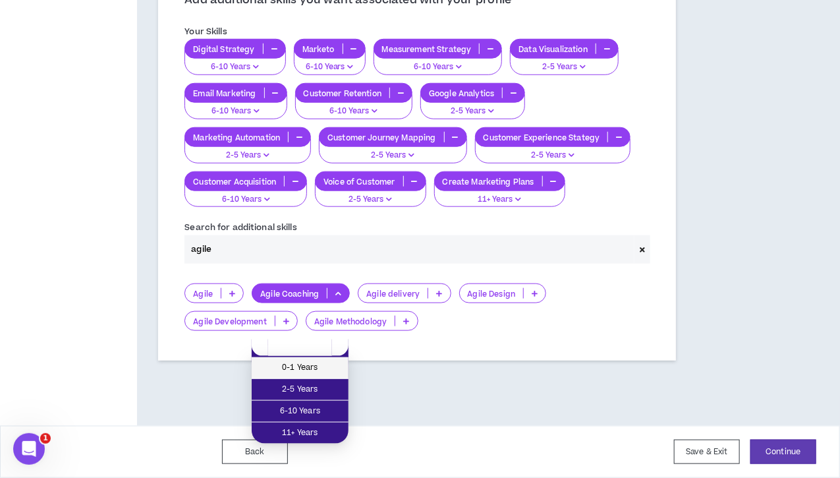
click at [319, 360] on span "0-1 Years" at bounding box center [299, 367] width 81 height 14
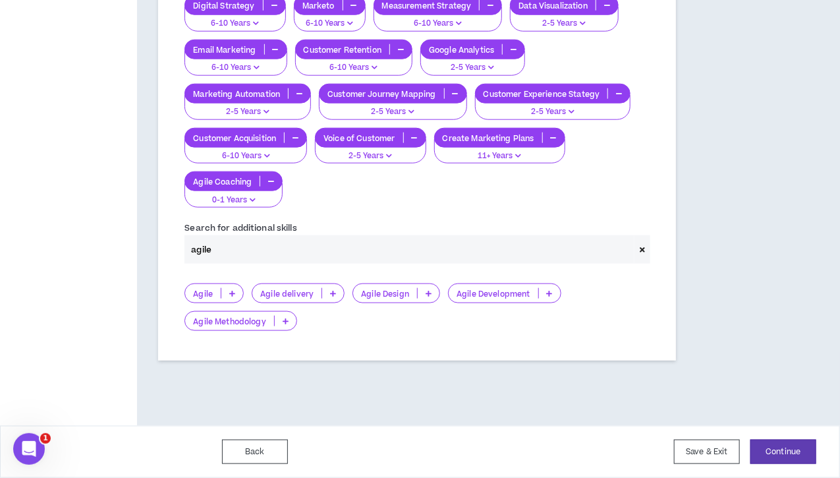
click at [259, 186] on p "Agile Coaching" at bounding box center [222, 182] width 74 height 10
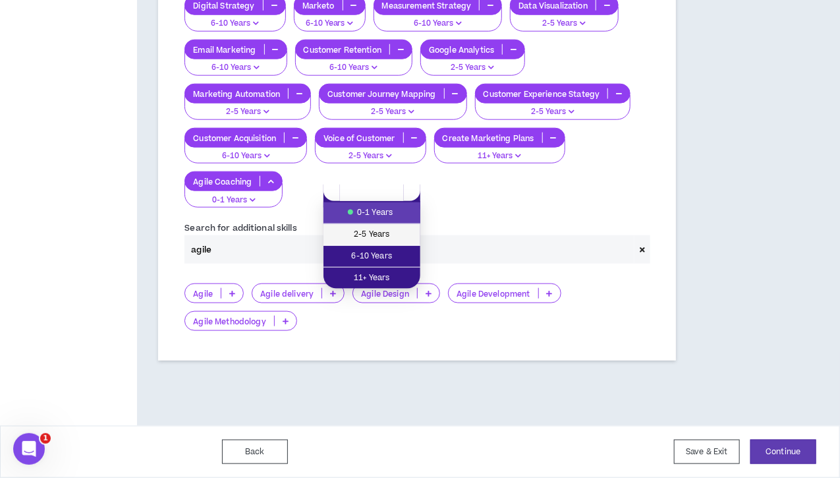
click at [358, 227] on span "2-5 Years" at bounding box center [371, 234] width 81 height 14
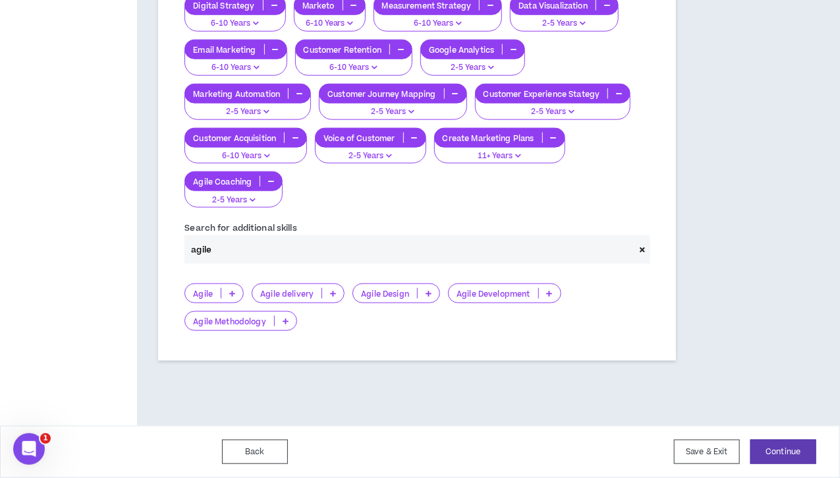
click at [283, 320] on icon at bounding box center [286, 320] width 6 height 7
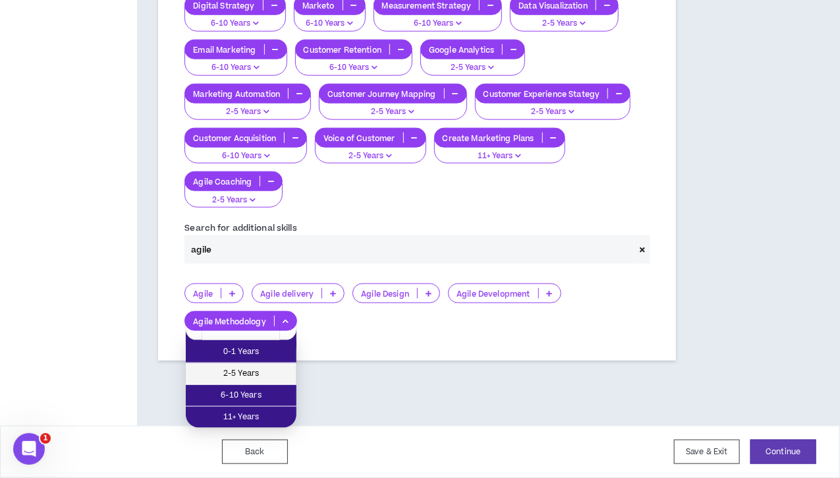
click at [260, 369] on span "2-5 Years" at bounding box center [241, 373] width 95 height 14
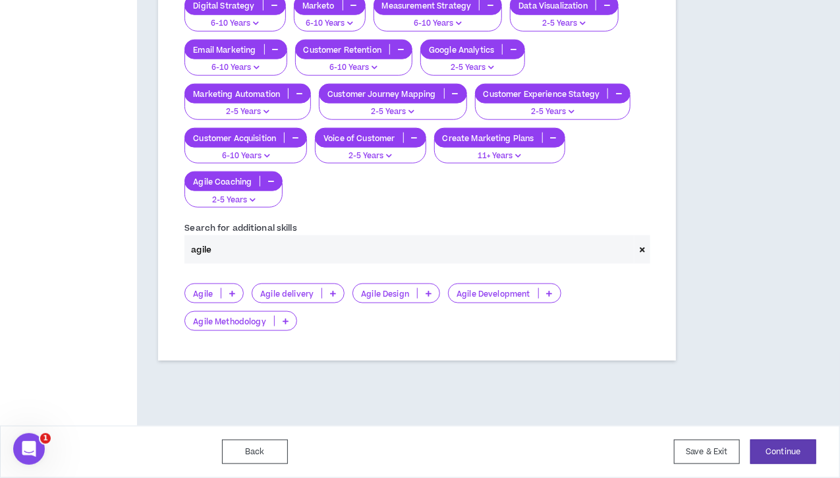
scroll to position [466, 0]
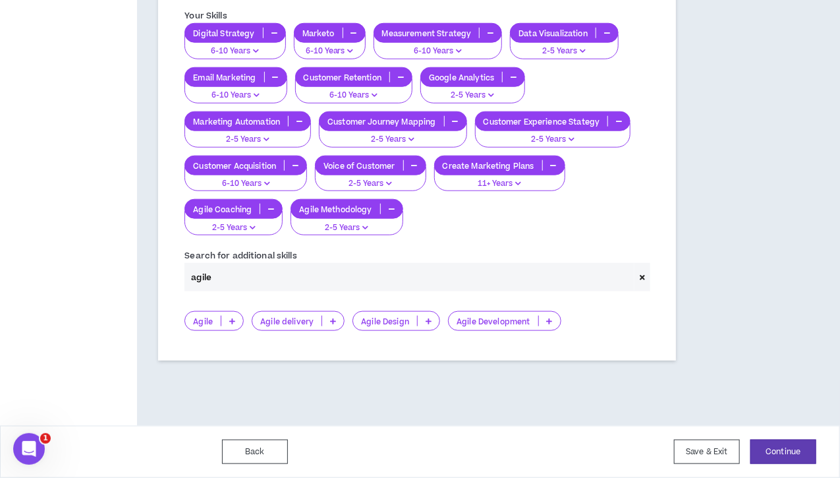
click at [225, 279] on input "agile" at bounding box center [409, 277] width 450 height 28
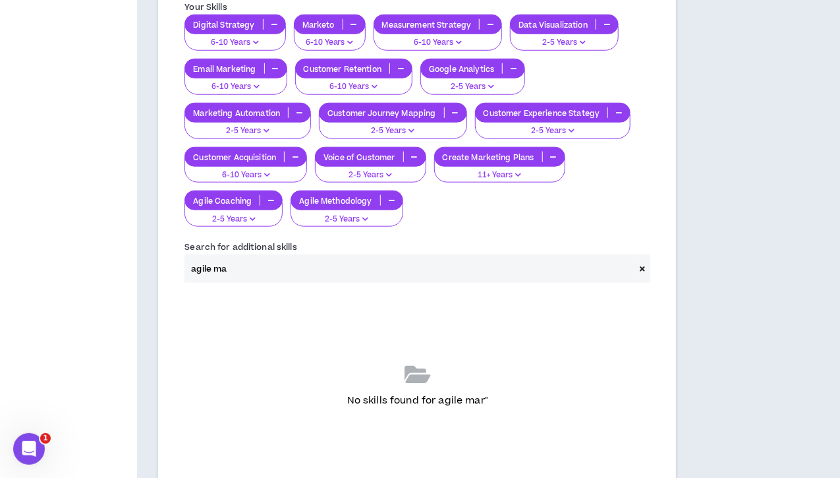
scroll to position [447, 0]
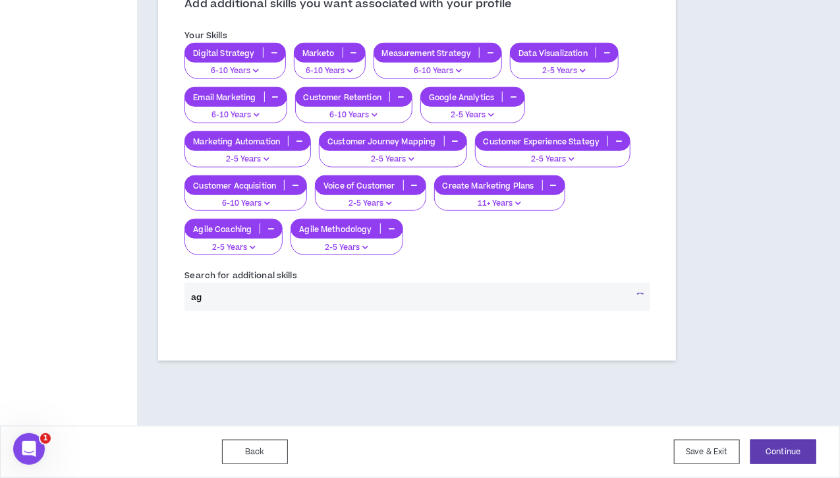
type input "a"
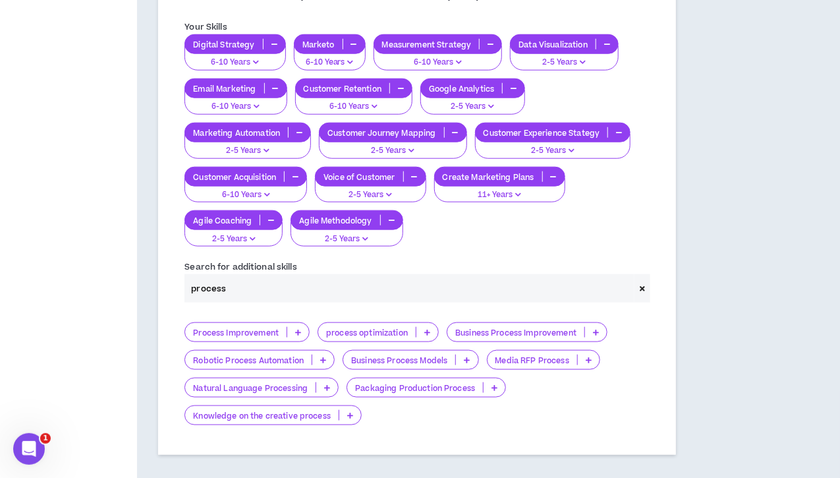
scroll to position [466, 0]
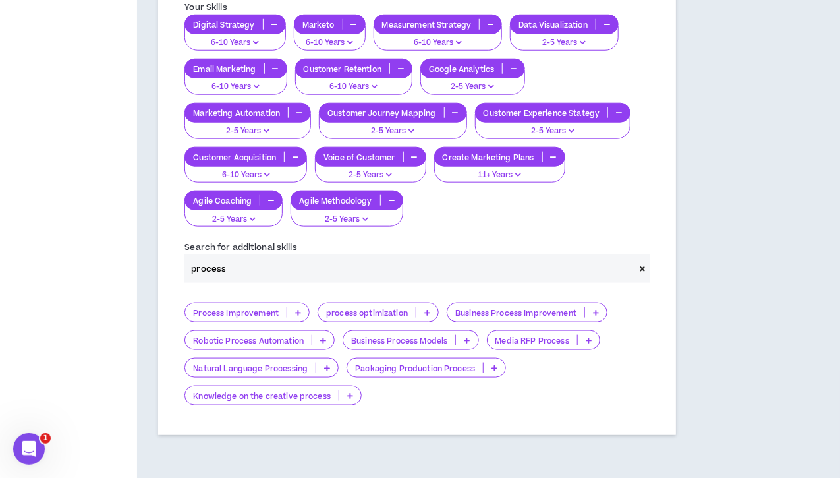
click at [422, 317] on p at bounding box center [427, 312] width 22 height 11
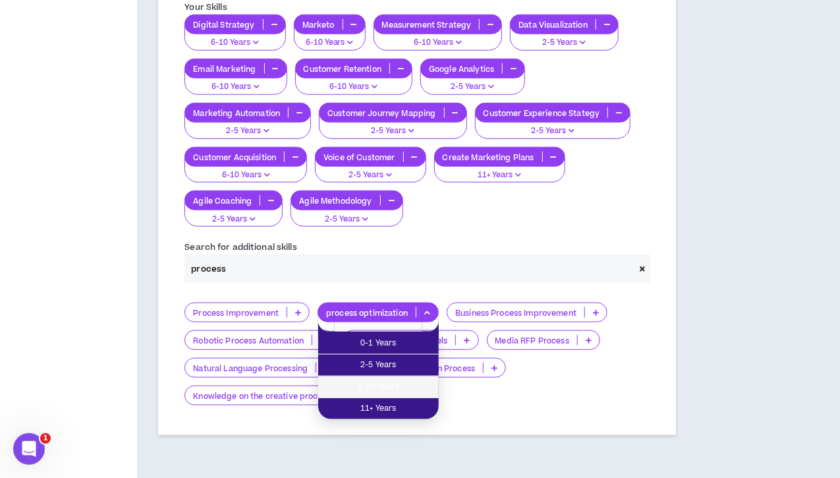
click at [385, 383] on span "6-10 Years" at bounding box center [378, 386] width 105 height 14
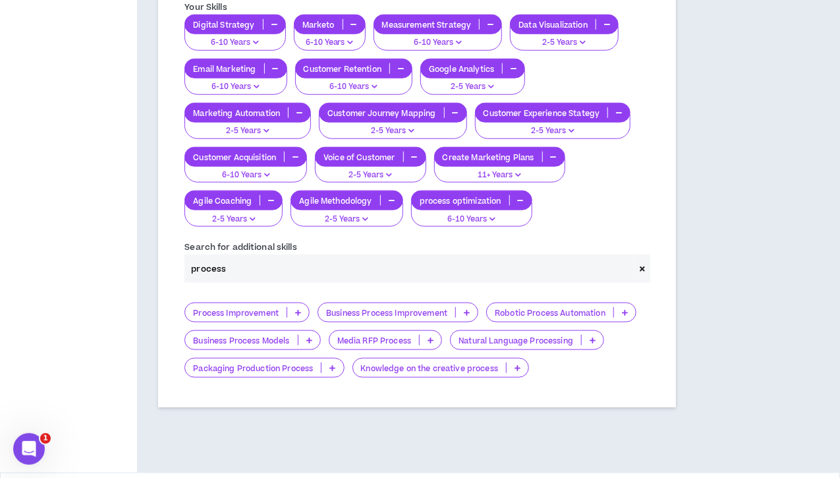
drag, startPoint x: 238, startPoint y: 319, endPoint x: 125, endPoint y: 317, distance: 112.6
click at [125, 317] on div "**********" at bounding box center [420, 32] width 840 height 879
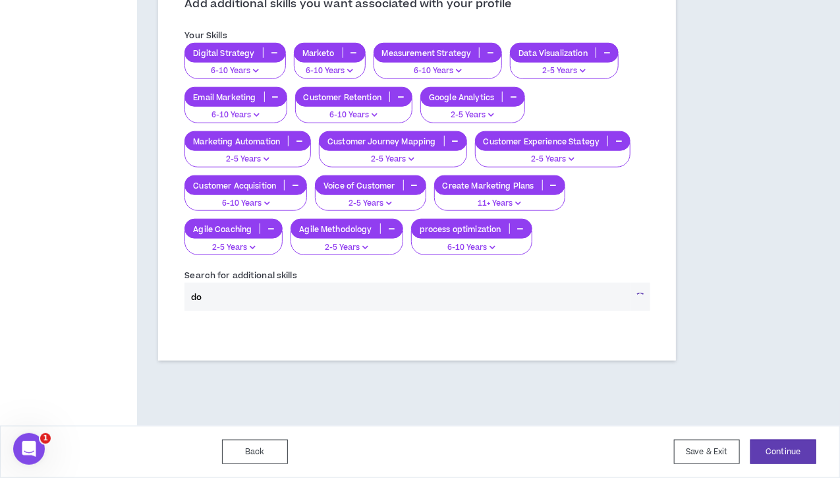
type input "d"
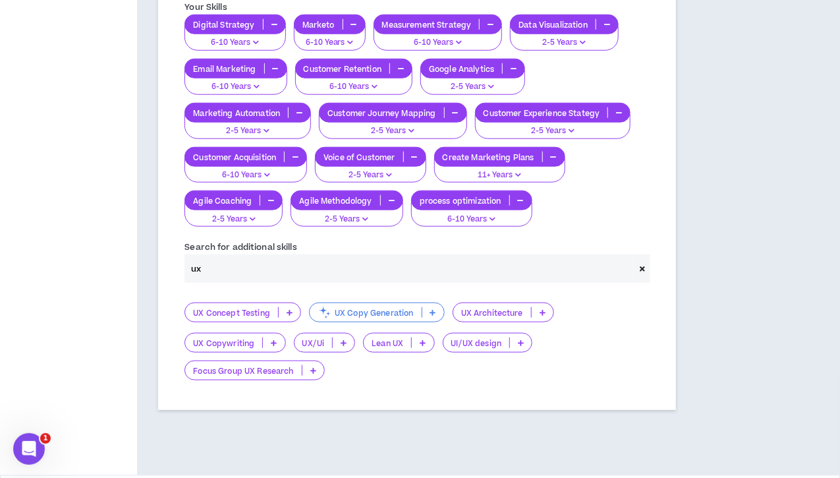
type input "ux"
click at [287, 315] on icon at bounding box center [290, 312] width 6 height 7
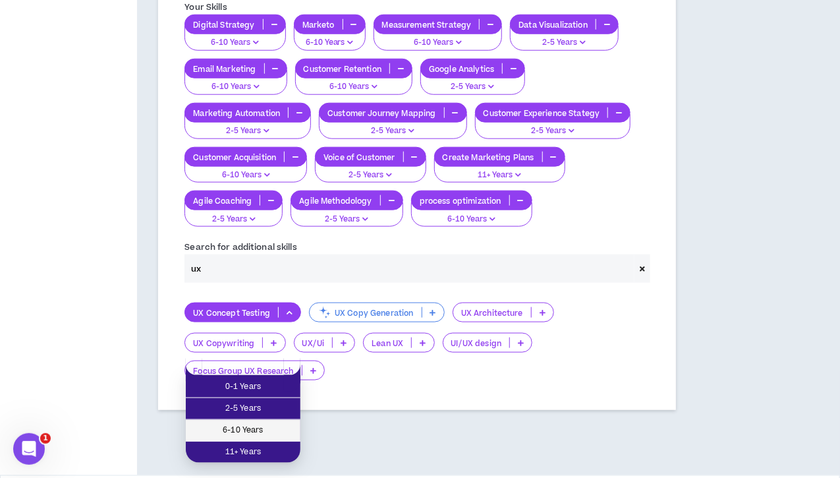
click at [250, 425] on span "6-10 Years" at bounding box center [243, 430] width 99 height 14
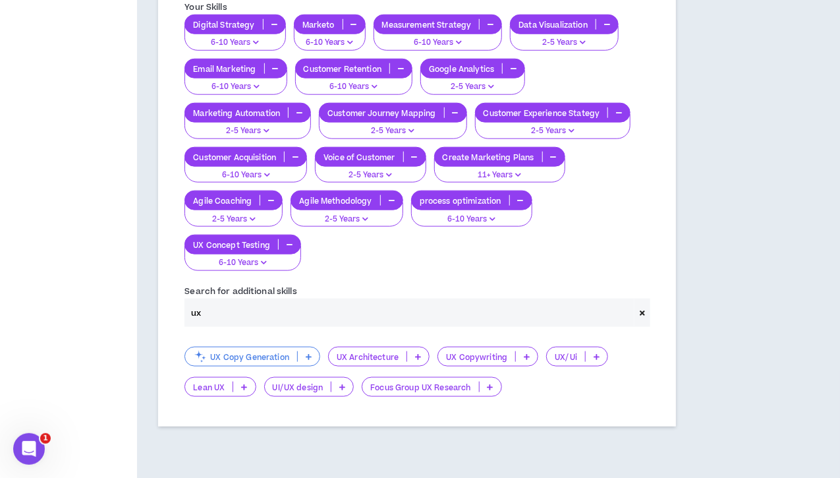
drag, startPoint x: 227, startPoint y: 315, endPoint x: 126, endPoint y: 307, distance: 100.5
click at [126, 307] on div "**********" at bounding box center [420, 42] width 840 height 898
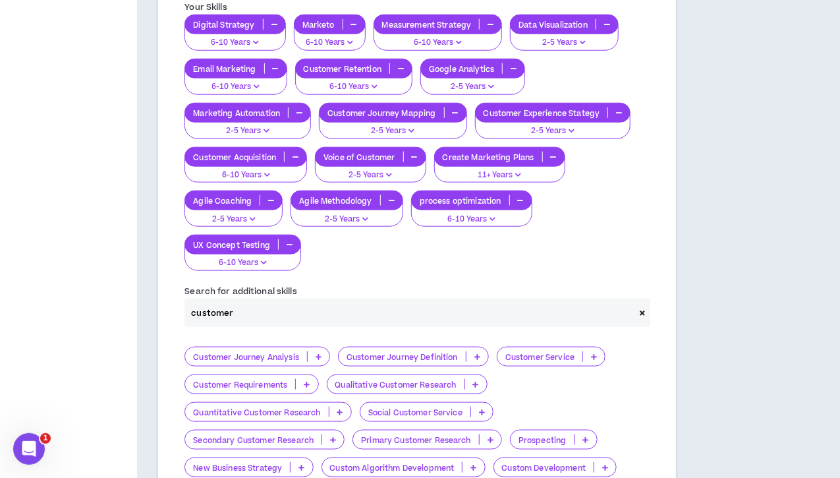
scroll to position [648, 0]
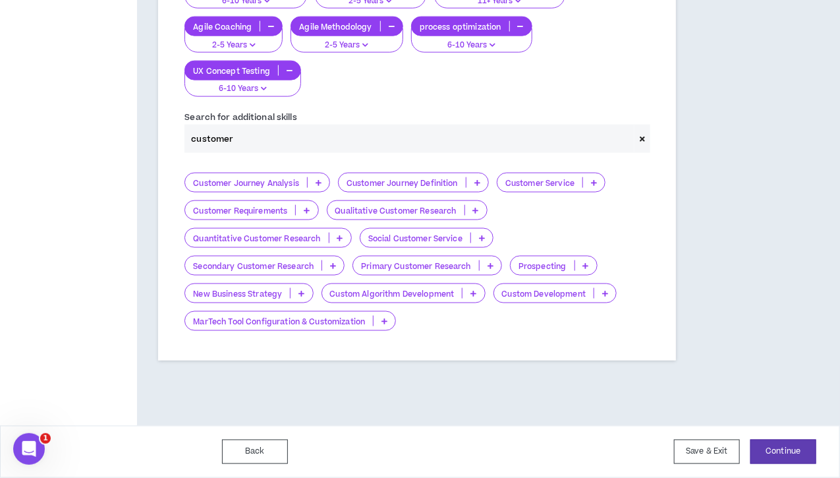
click at [387, 318] on icon at bounding box center [384, 320] width 6 height 7
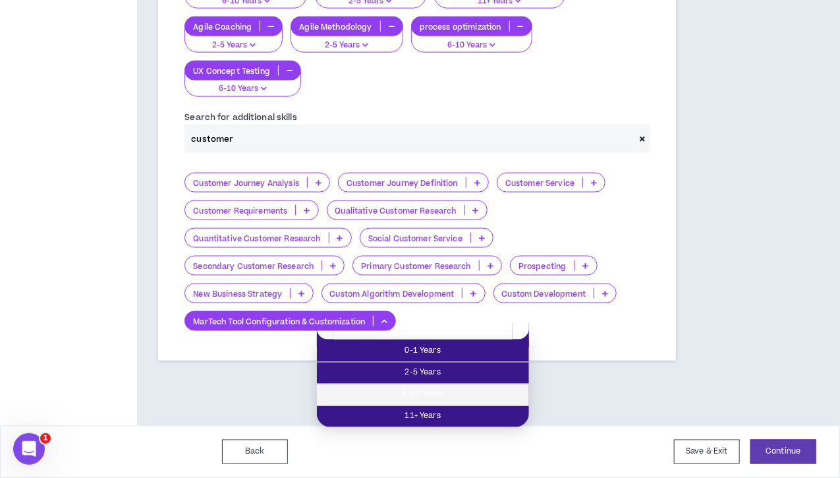
click at [422, 387] on span "6-10 Years" at bounding box center [423, 394] width 196 height 14
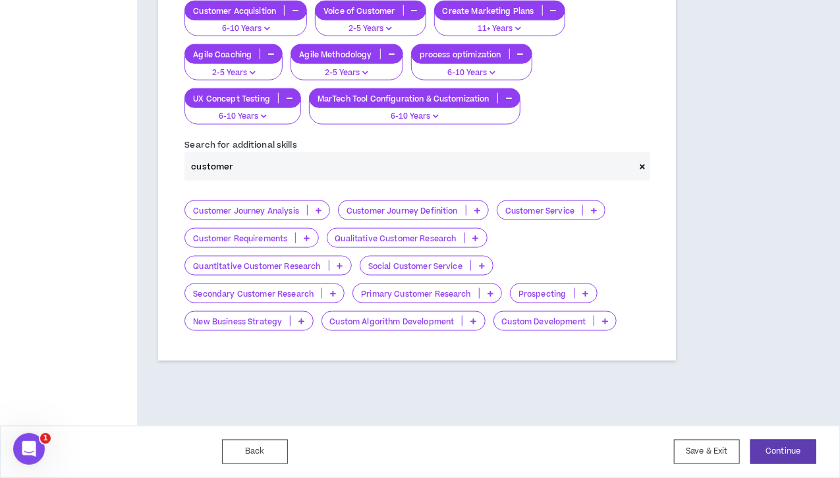
scroll to position [450, 0]
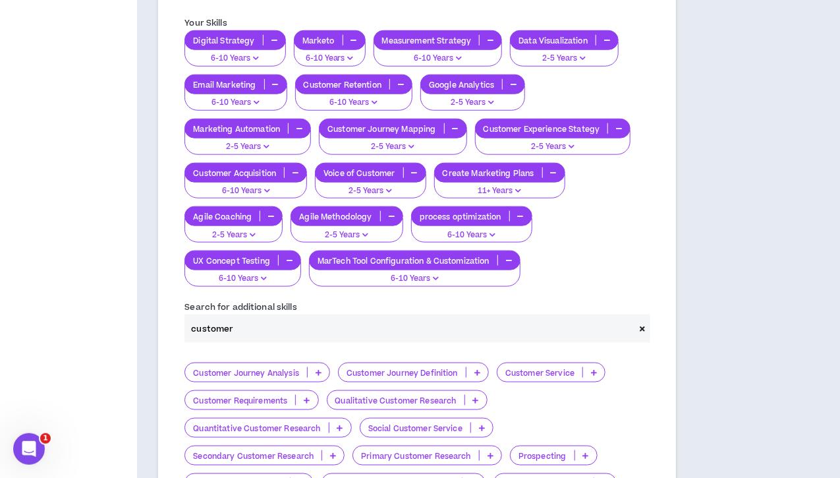
drag, startPoint x: 232, startPoint y: 381, endPoint x: 119, endPoint y: 381, distance: 113.3
click at [119, 381] on div "**********" at bounding box center [420, 98] width 840 height 979
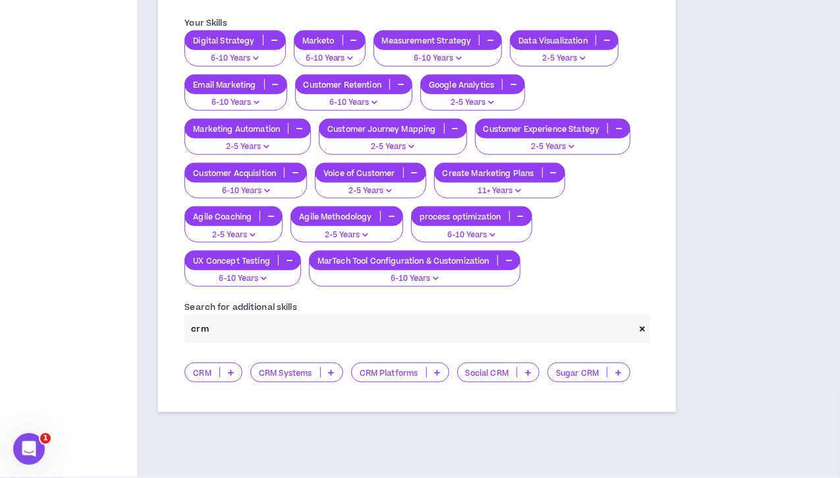
click at [331, 375] on icon at bounding box center [332, 372] width 6 height 7
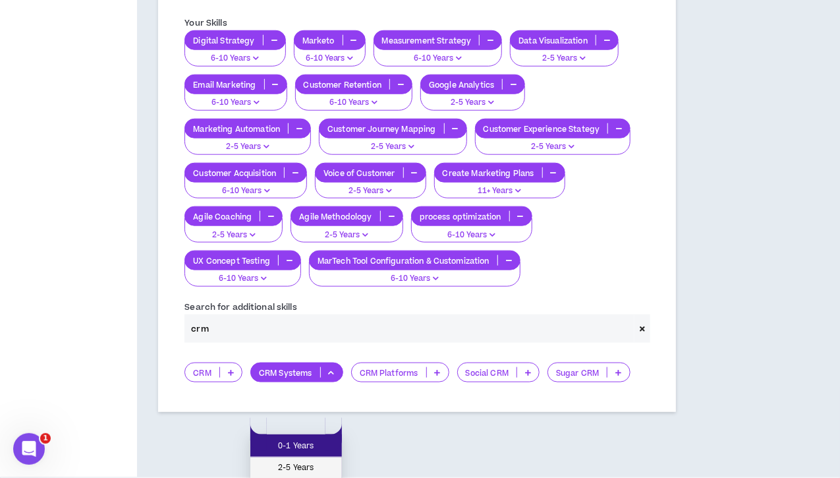
click at [312, 462] on span "2-5 Years" at bounding box center [296, 467] width 76 height 14
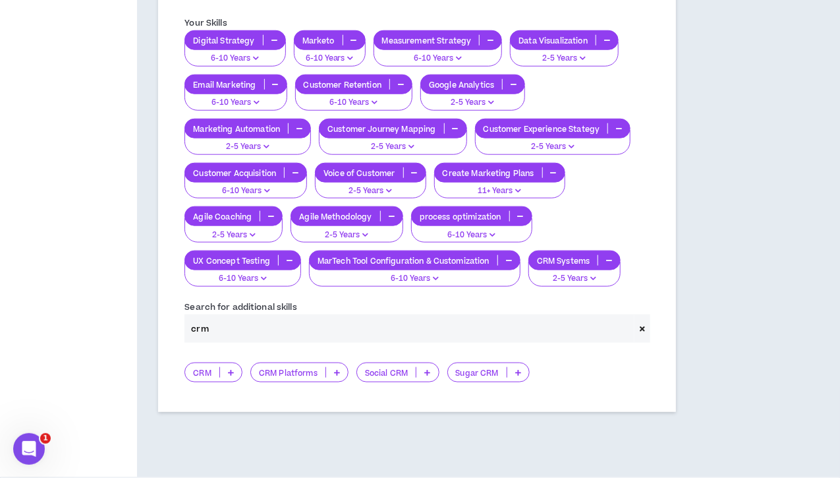
drag, startPoint x: 236, startPoint y: 379, endPoint x: 165, endPoint y: 378, distance: 70.5
click at [165, 378] on div "Add additional skills you want associated with your profile Your Skills Digital…" at bounding box center [417, 192] width 518 height 440
click at [143, 391] on div "**********" at bounding box center [417, 43] width 560 height 868
drag, startPoint x: 225, startPoint y: 381, endPoint x: 186, endPoint y: 384, distance: 38.9
click at [186, 342] on input "crm" at bounding box center [409, 328] width 450 height 28
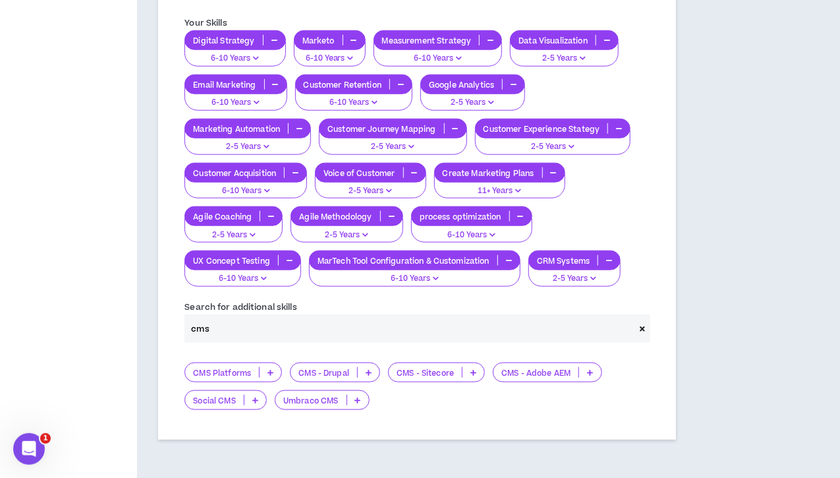
type input "cms"
click at [270, 375] on icon at bounding box center [270, 372] width 6 height 7
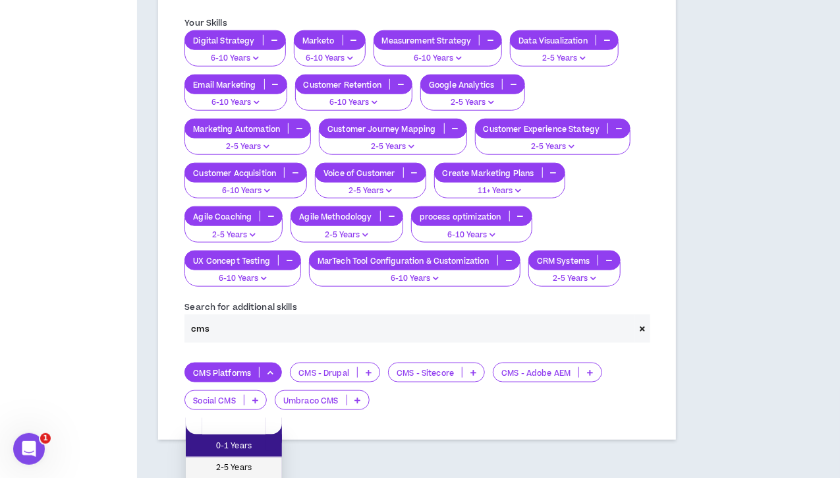
click at [248, 466] on span "2-5 Years" at bounding box center [234, 467] width 80 height 14
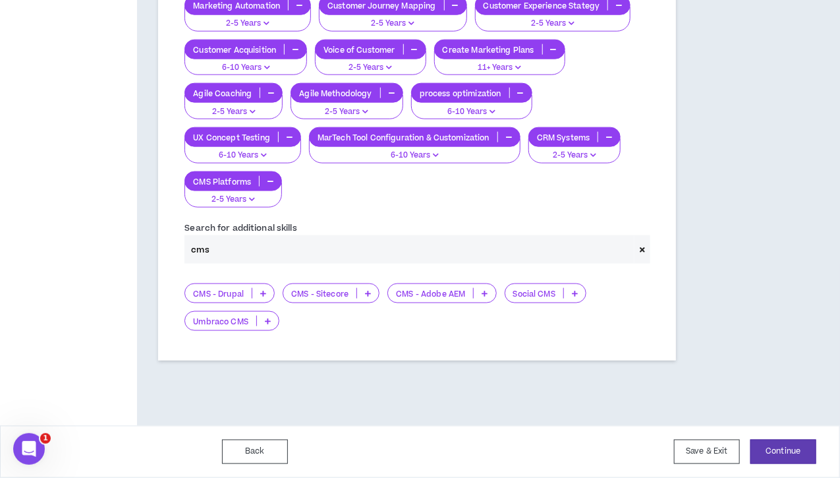
scroll to position [580, 0]
click at [780, 447] on button "Continue" at bounding box center [783, 451] width 66 height 24
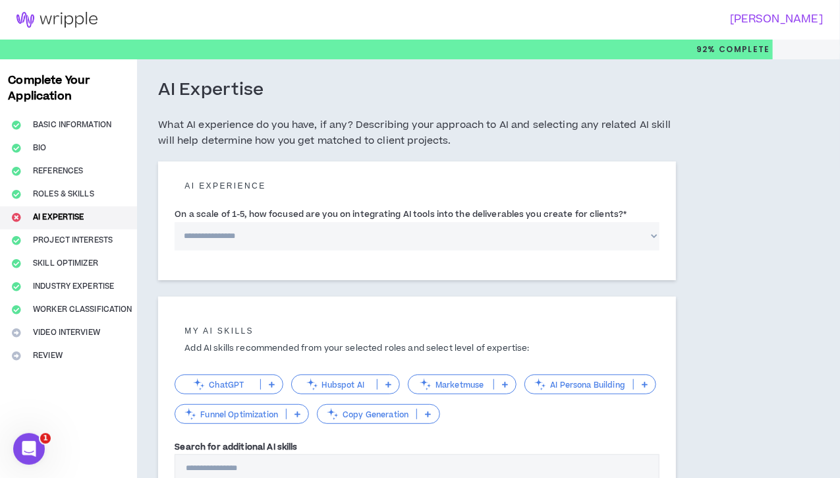
click at [435, 236] on select "**********" at bounding box center [417, 236] width 485 height 28
select select "*"
click at [175, 222] on select "**********" at bounding box center [417, 236] width 485 height 28
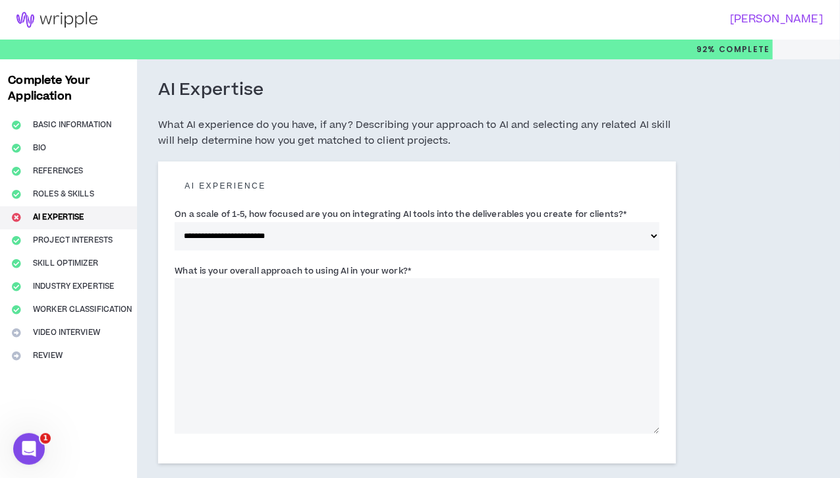
click at [246, 298] on textarea "What is your overall approach to using AI in your work? *" at bounding box center [417, 355] width 485 height 155
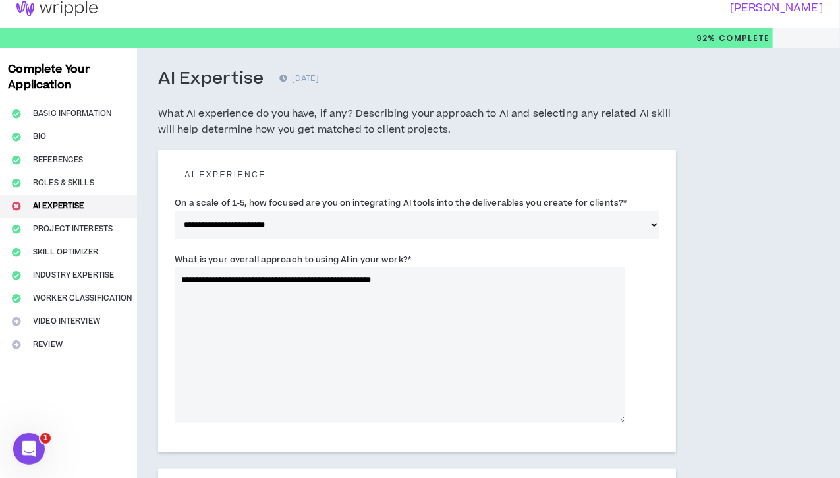
scroll to position [314, 0]
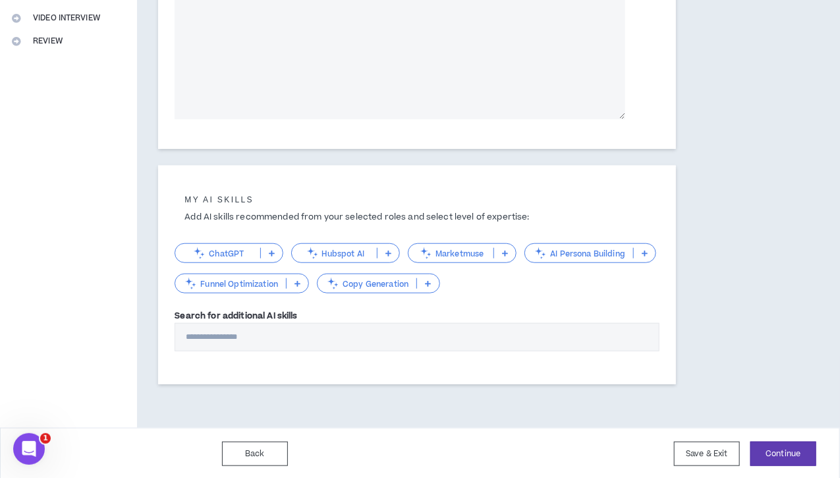
type textarea "**********"
click at [271, 251] on icon at bounding box center [272, 253] width 6 height 7
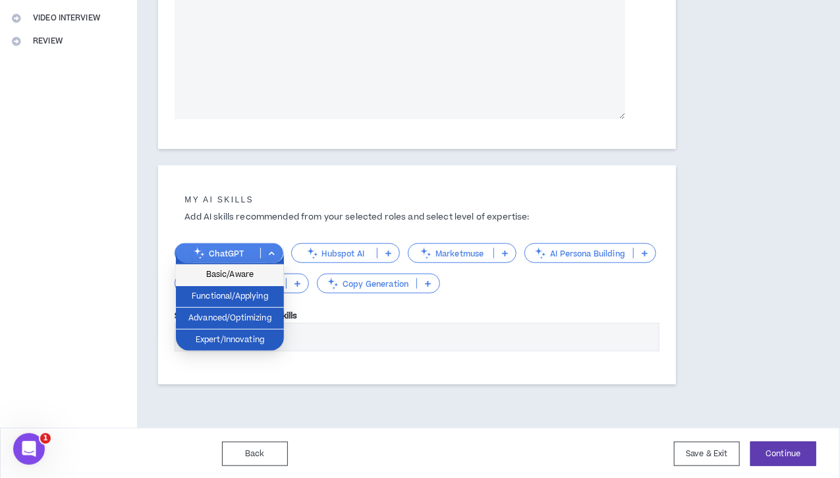
click at [225, 275] on span "Basic/Aware" at bounding box center [230, 274] width 92 height 14
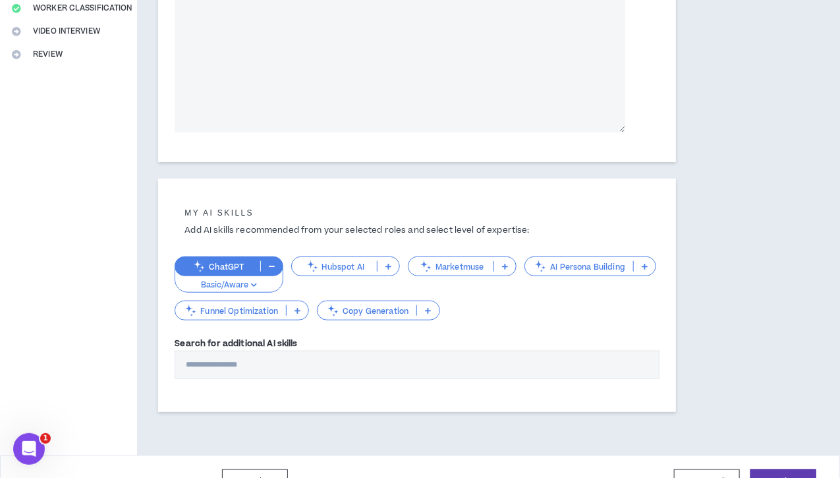
scroll to position [328, 0]
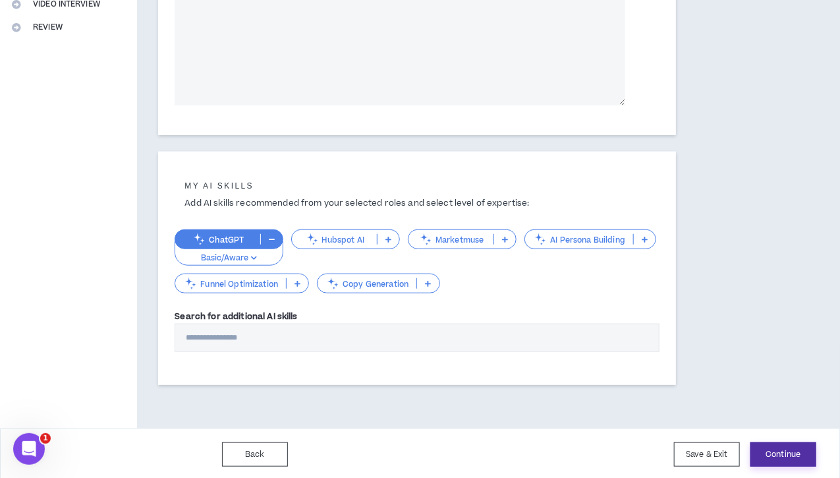
click at [801, 445] on button "Continue" at bounding box center [783, 454] width 66 height 24
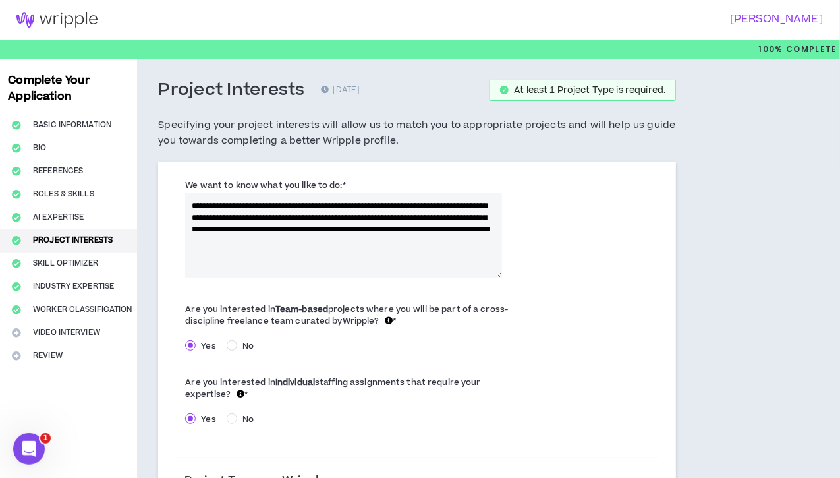
scroll to position [198, 0]
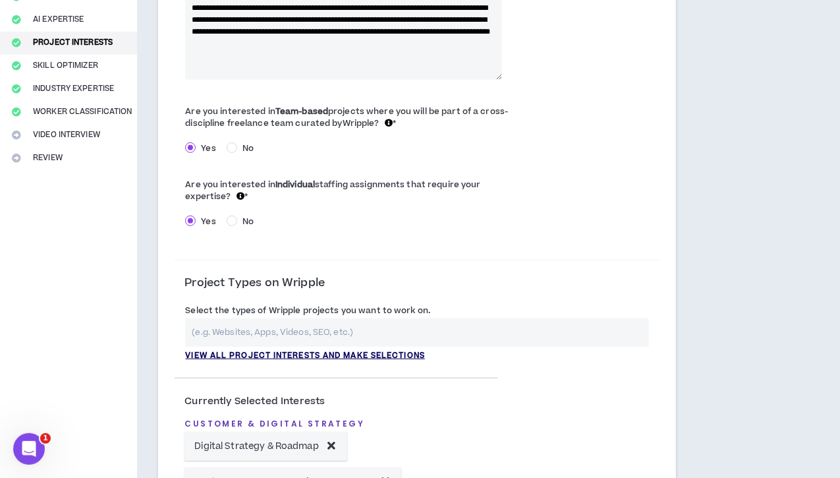
click at [349, 352] on p "View all project interests and make selections" at bounding box center [305, 356] width 240 height 12
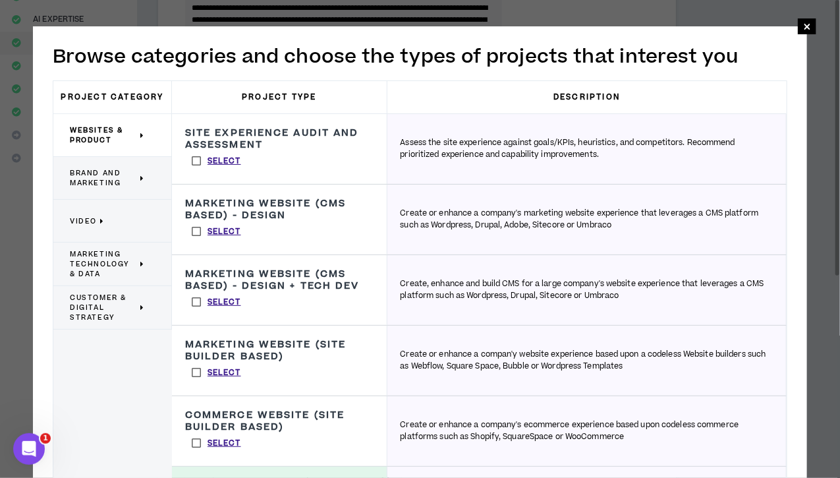
click at [198, 159] on label "Select" at bounding box center [216, 161] width 63 height 20
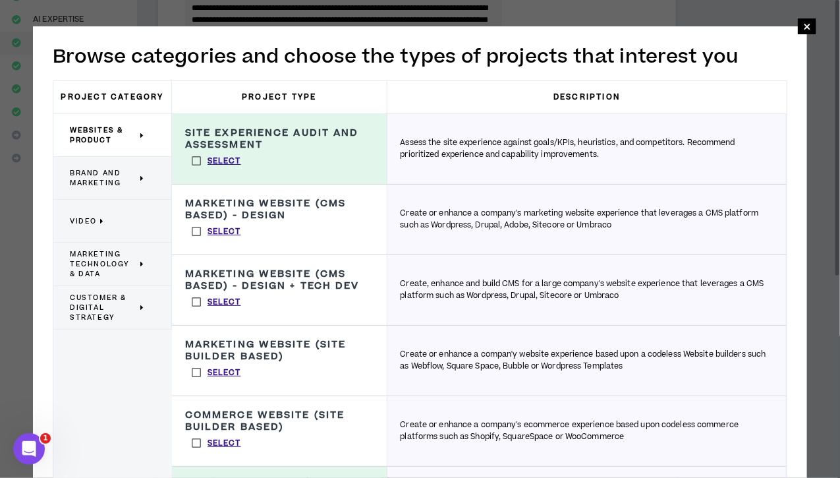
click at [196, 228] on label "Select" at bounding box center [216, 231] width 63 height 20
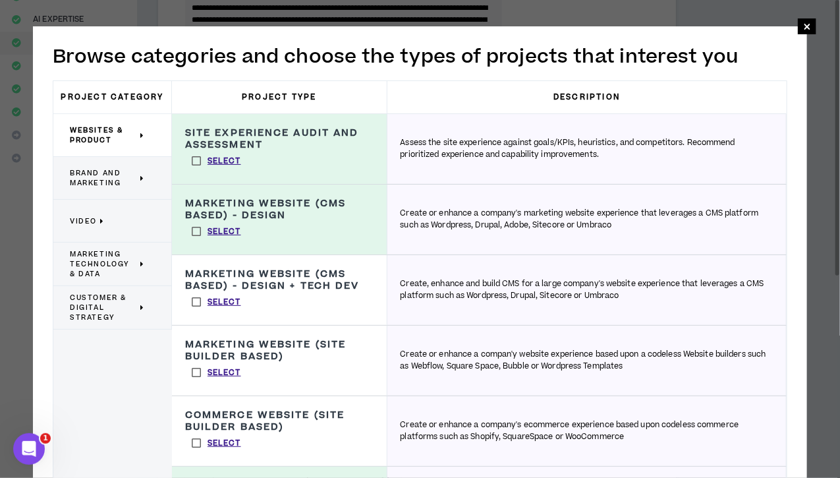
click at [196, 298] on label "Select" at bounding box center [216, 302] width 63 height 20
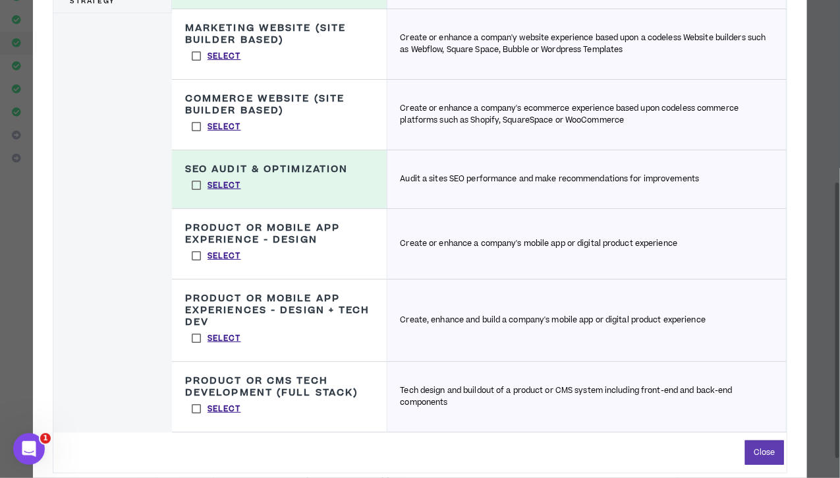
click at [196, 183] on label "Select" at bounding box center [216, 185] width 63 height 20
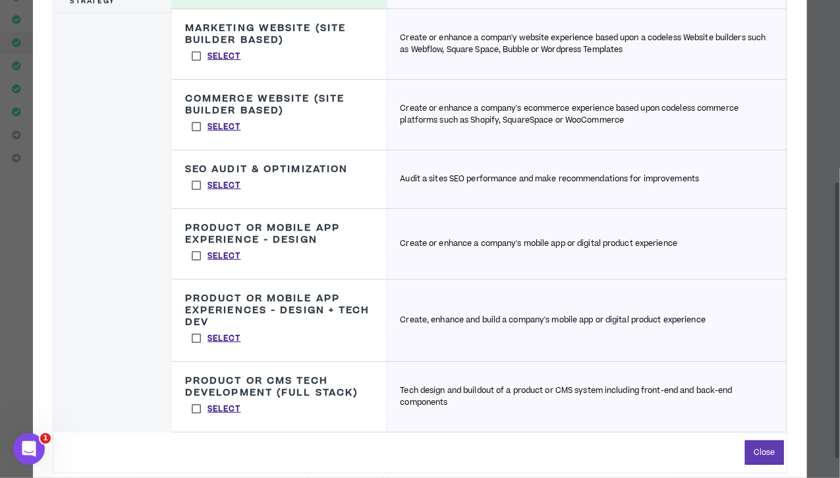
click at [192, 254] on label "Select" at bounding box center [216, 256] width 63 height 20
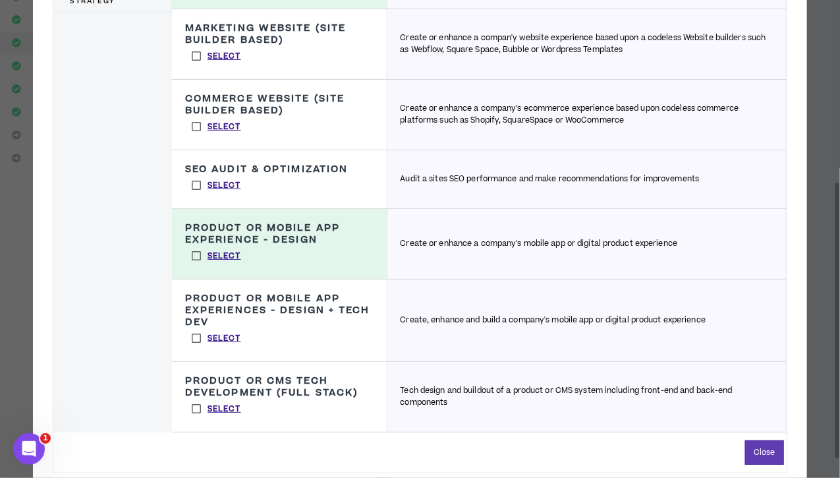
click at [196, 337] on label "Select" at bounding box center [216, 338] width 63 height 20
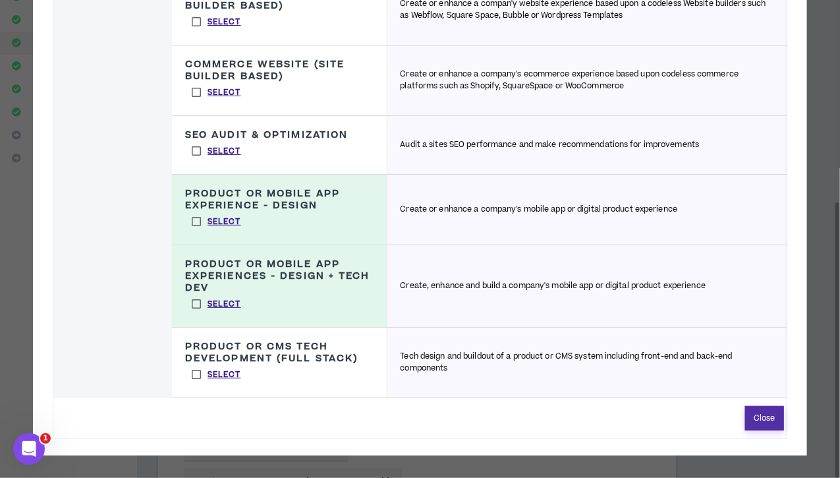
click at [759, 417] on button "Close" at bounding box center [764, 418] width 39 height 24
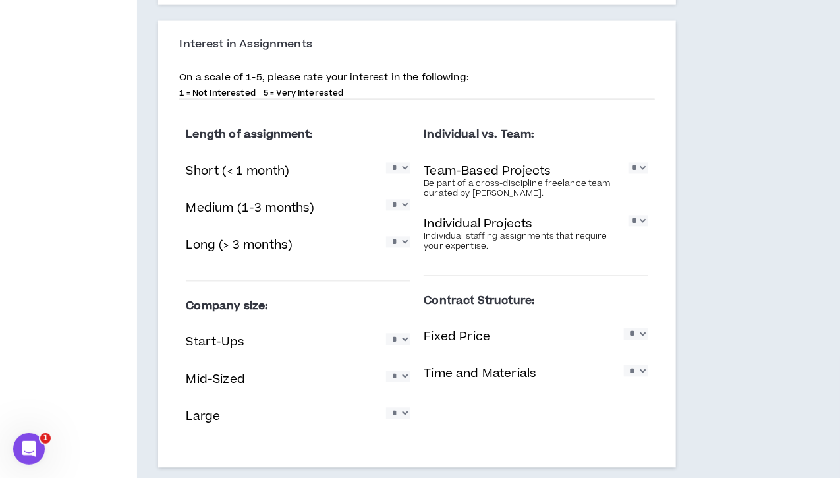
scroll to position [988, 0]
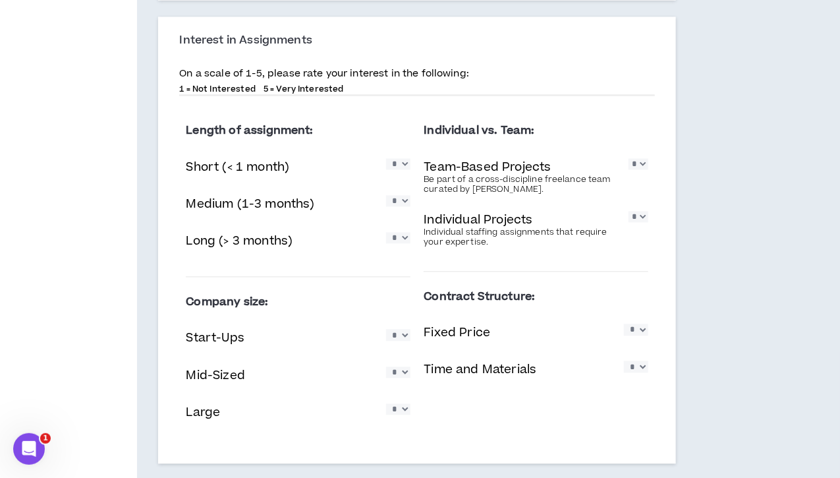
click at [393, 169] on select "* * * * *" at bounding box center [398, 163] width 24 height 11
select select "*"
click at [386, 169] on select "* * * * *" at bounding box center [398, 163] width 24 height 11
click at [389, 206] on select "* * * * *" at bounding box center [398, 200] width 24 height 11
select select "*"
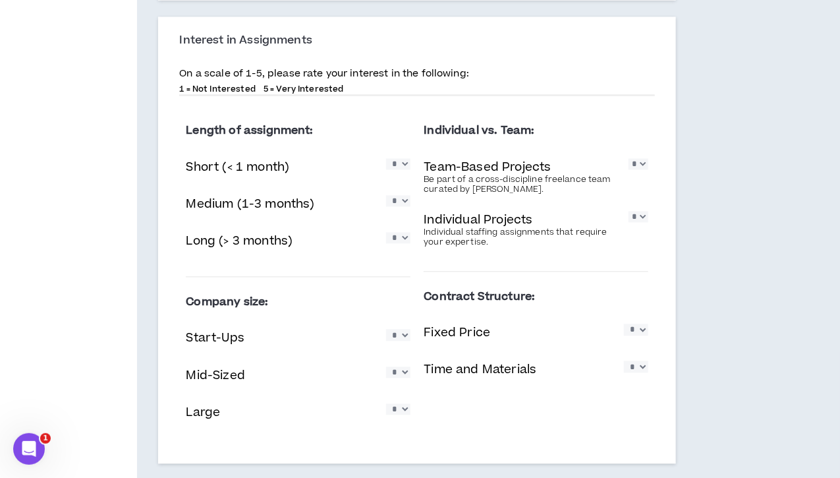
click at [386, 206] on select "* * * * *" at bounding box center [398, 200] width 24 height 11
click at [386, 243] on select "* * * * *" at bounding box center [398, 237] width 24 height 11
select select "*"
click at [386, 243] on select "* * * * *" at bounding box center [398, 237] width 24 height 11
click at [628, 169] on select "* * * * *" at bounding box center [638, 163] width 20 height 11
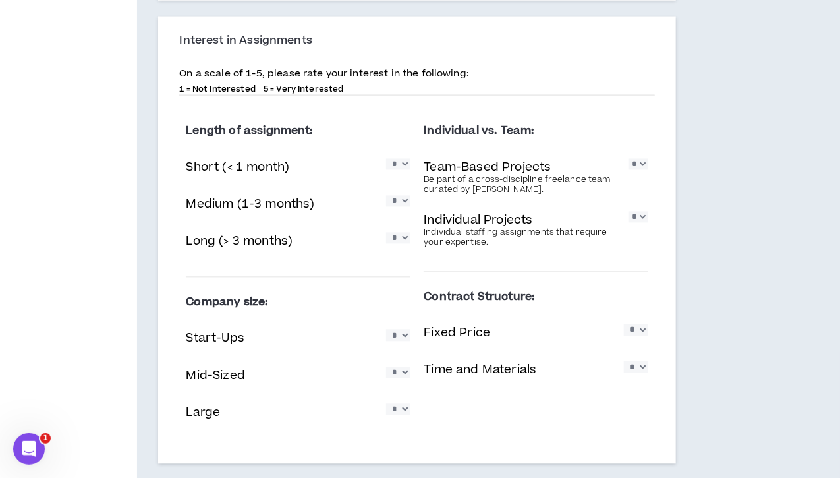
select select "*"
click at [628, 169] on select "* * * * *" at bounding box center [638, 163] width 20 height 11
click at [628, 222] on select "* * * * *" at bounding box center [638, 216] width 20 height 11
select select "*"
click at [628, 222] on select "* * * * *" at bounding box center [638, 216] width 20 height 11
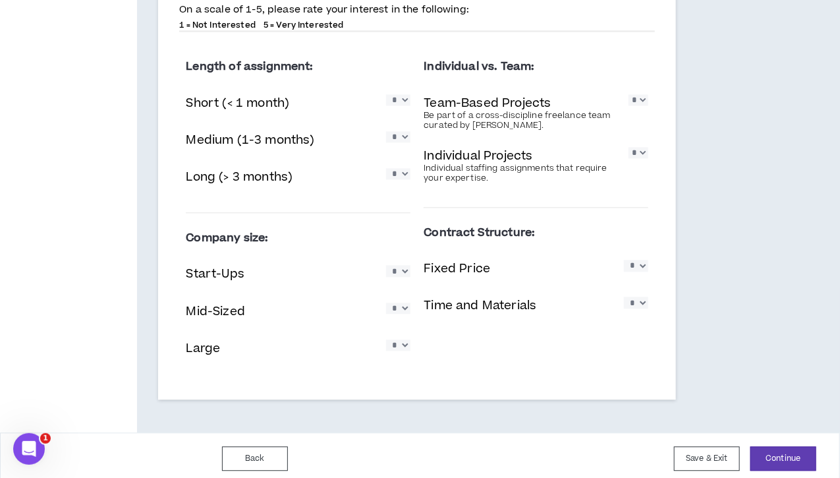
scroll to position [1070, 0]
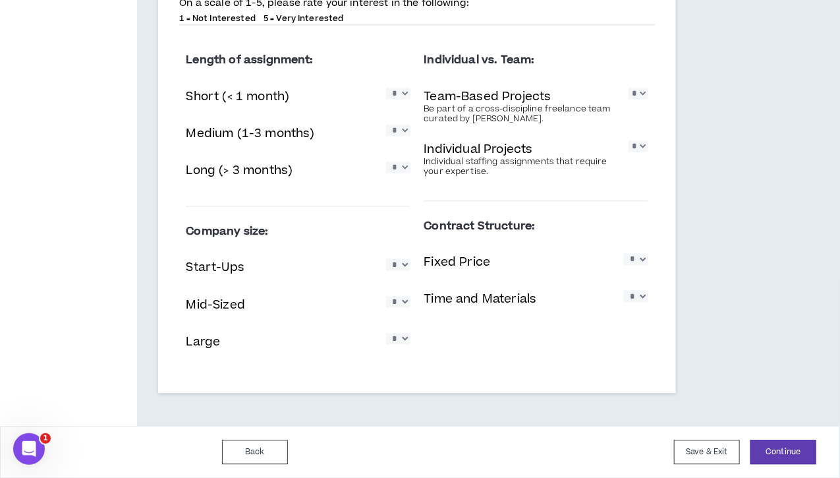
click at [389, 302] on select "* * * * *" at bounding box center [398, 301] width 24 height 11
select select "*"
click at [386, 296] on select "* * * * *" at bounding box center [398, 301] width 24 height 11
click at [387, 336] on select "* * * * *" at bounding box center [398, 338] width 24 height 11
select select "*"
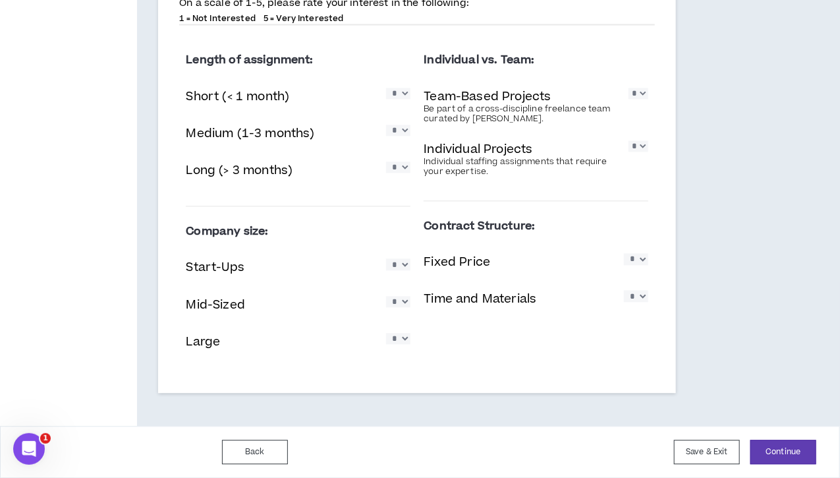
click at [386, 333] on select "* * * * *" at bounding box center [398, 338] width 24 height 11
click at [624, 263] on select "* * * * *" at bounding box center [636, 258] width 24 height 11
select select "*"
click at [624, 254] on select "* * * * *" at bounding box center [636, 258] width 24 height 11
click at [624, 298] on select "* * * * *" at bounding box center [636, 295] width 24 height 11
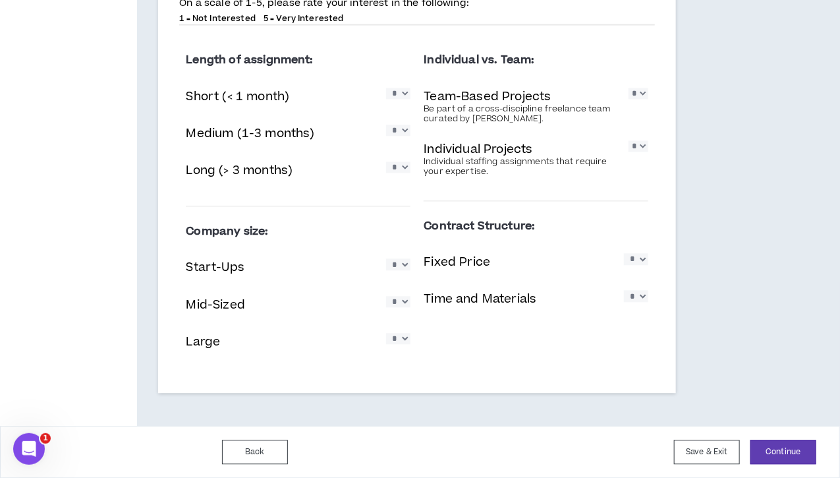
select select "*"
click at [624, 291] on select "* * * * *" at bounding box center [636, 295] width 24 height 11
click at [779, 447] on button "Continue" at bounding box center [783, 451] width 66 height 24
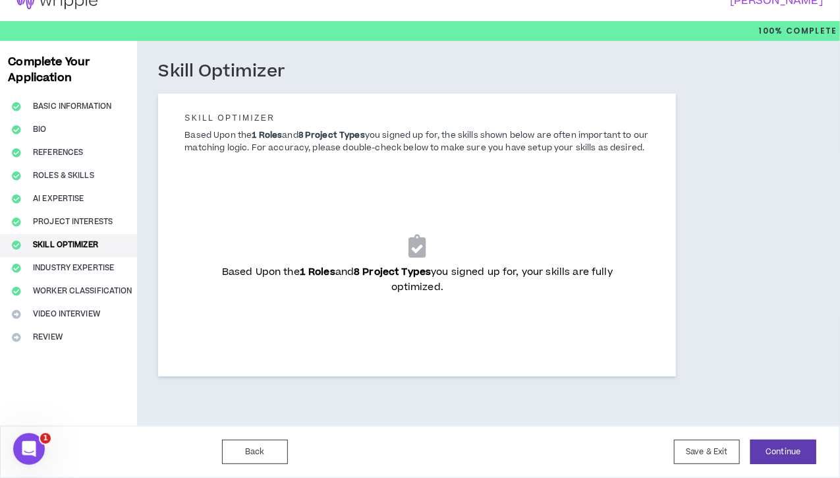
scroll to position [30, 0]
click at [408, 247] on icon at bounding box center [416, 245] width 17 height 23
click at [787, 449] on button "Continue" at bounding box center [783, 451] width 66 height 24
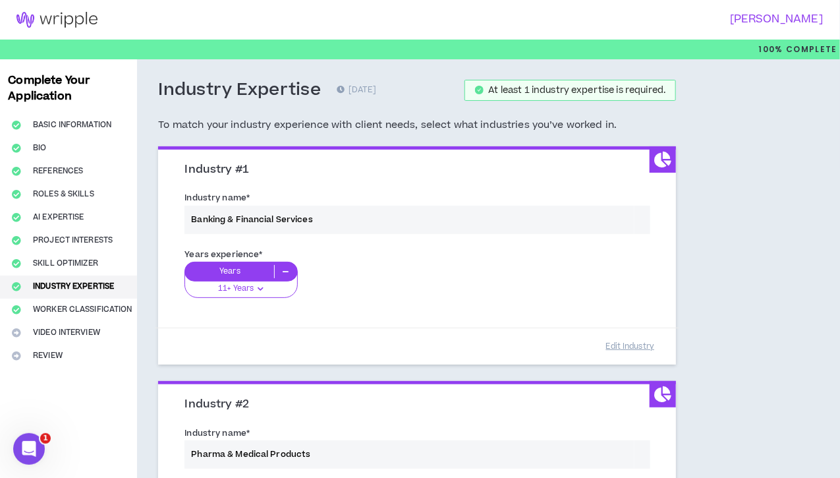
scroll to position [198, 0]
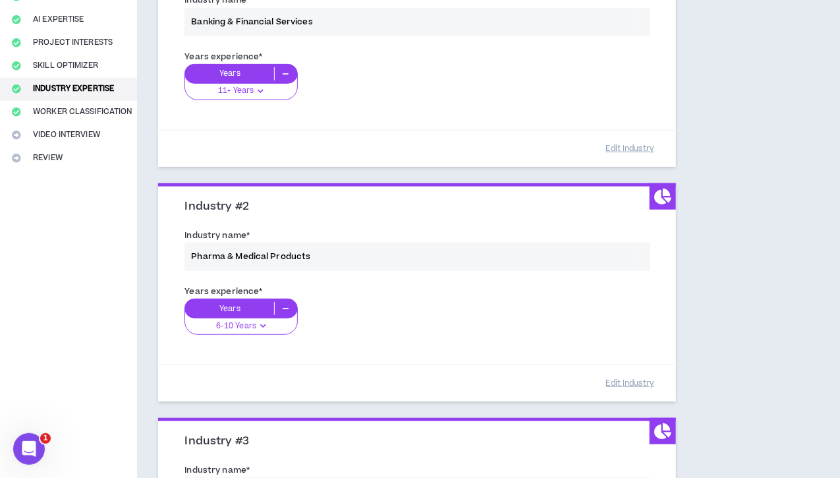
click at [261, 319] on div "Years experience * Years 6-10 Years 0-1 Years 2-5 Years 6-10 Years 11+ Years" at bounding box center [417, 318] width 485 height 74
click at [238, 322] on div "Years experience * Years 6-10 Years 0-1 Years 2-5 Years 6-10 Years 11+ Years" at bounding box center [417, 318] width 485 height 74
click at [252, 321] on div "Years experience * Years 6-10 Years 0-1 Years 2-5 Years 6-10 Years 11+ Years" at bounding box center [417, 318] width 485 height 74
click at [230, 302] on div "Years experience * Years 6-10 Years 0-1 Years 2-5 Years 6-10 Years 11+ Years" at bounding box center [417, 318] width 485 height 74
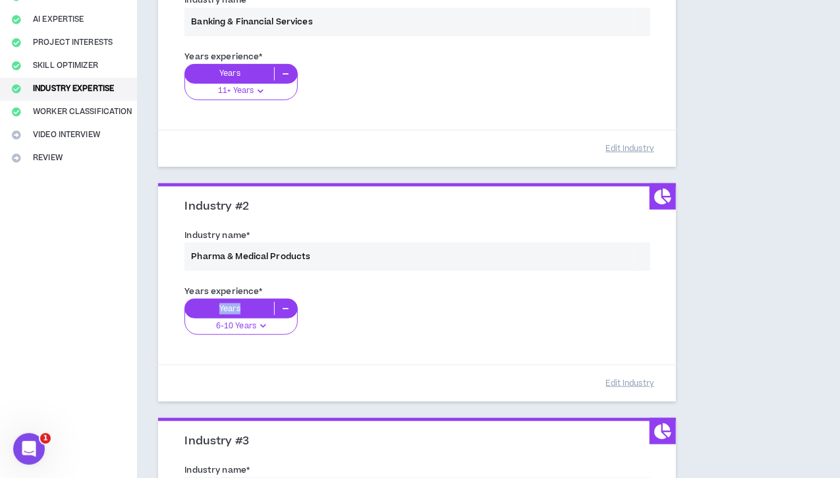
click at [230, 302] on div "Years experience * Years 6-10 Years 0-1 Years 2-5 Years 6-10 Years 11+ Years" at bounding box center [417, 318] width 485 height 74
click at [230, 303] on div "Years experience * Years 6-10 Years 0-1 Years 2-5 Years 6-10 Years 11+ Years" at bounding box center [417, 318] width 485 height 74
click at [231, 328] on div "Years experience * Years 6-10 Years 0-1 Years 2-5 Years 6-10 Years 11+ Years" at bounding box center [417, 318] width 485 height 74
click at [221, 323] on div "Years experience * Years 6-10 Years 0-1 Years 2-5 Years 6-10 Years 11+ Years" at bounding box center [417, 318] width 485 height 74
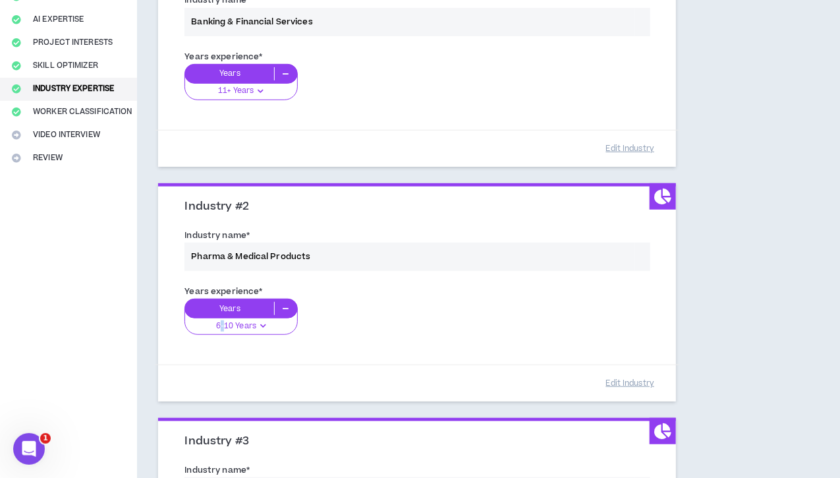
click at [221, 323] on div "Years experience * Years 6-10 Years 0-1 Years 2-5 Years 6-10 Years 11+ Years" at bounding box center [417, 318] width 485 height 74
click at [597, 379] on button "Edit Industry" at bounding box center [630, 382] width 66 height 23
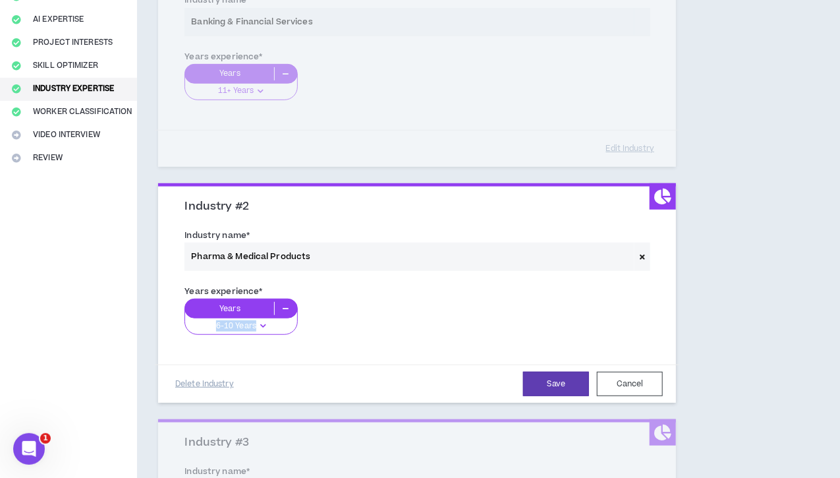
click at [263, 321] on icon at bounding box center [263, 325] width 10 height 12
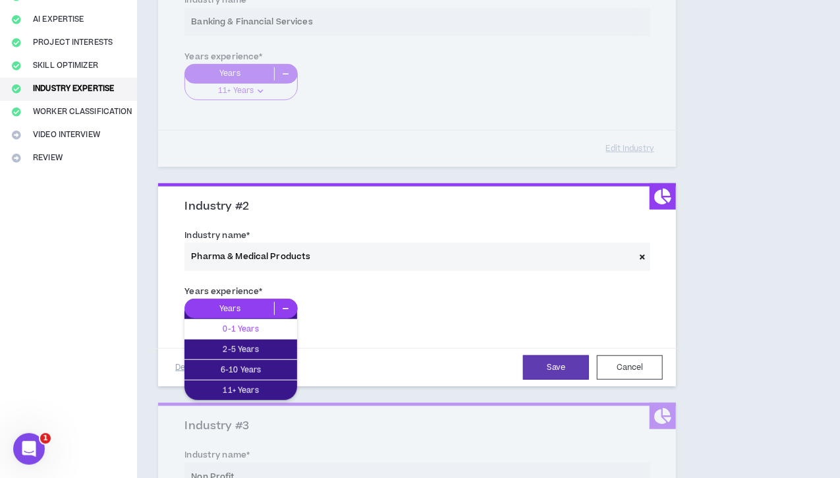
click at [250, 325] on p "0-1 Years" at bounding box center [240, 328] width 113 height 14
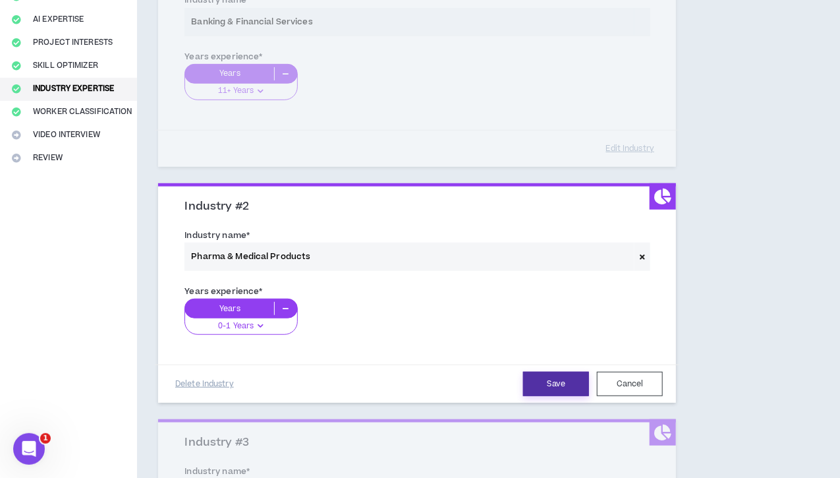
click at [527, 379] on button "Save" at bounding box center [556, 383] width 66 height 24
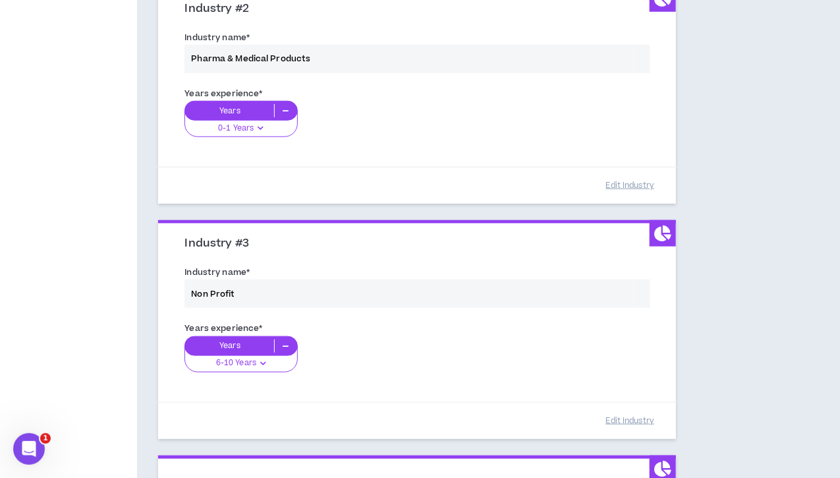
scroll to position [553, 0]
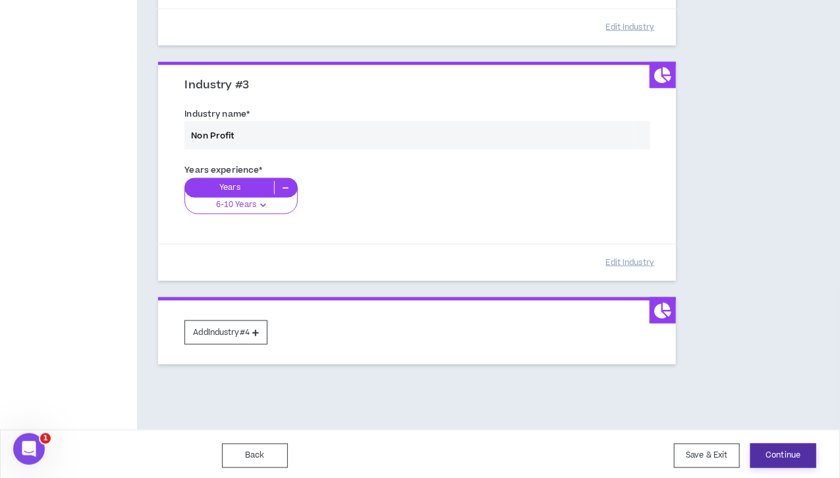
click at [775, 450] on button "Continue" at bounding box center [783, 455] width 66 height 24
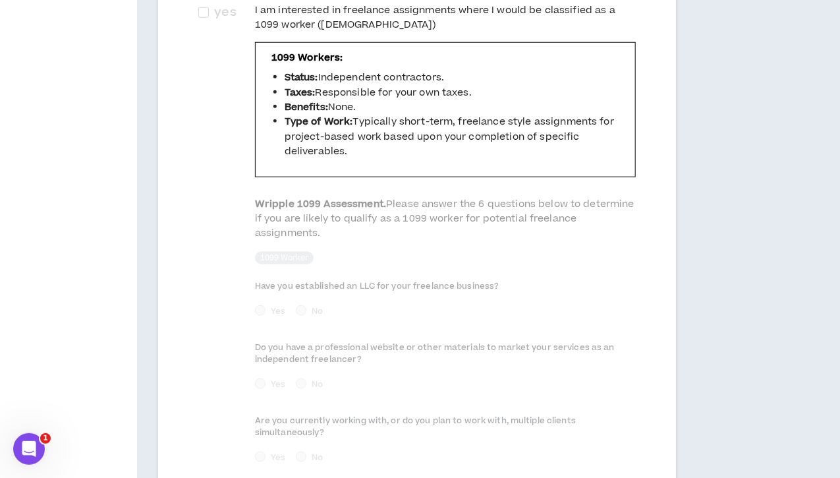
scroll to position [794, 0]
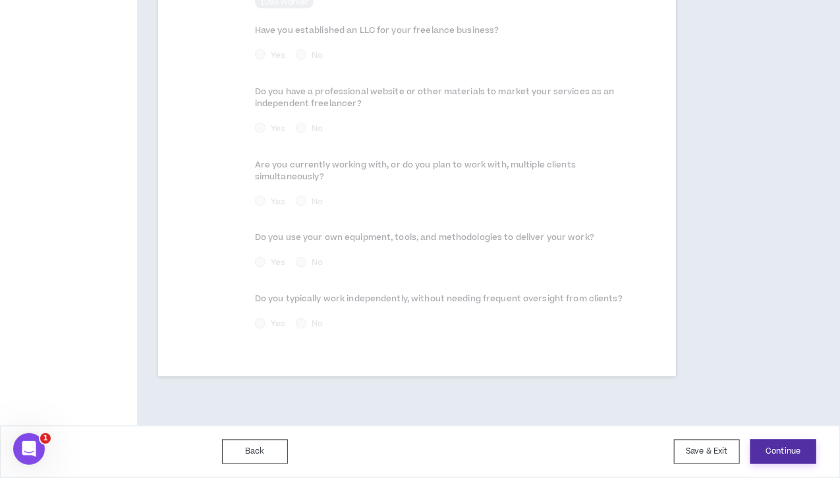
click at [786, 451] on button "Continue" at bounding box center [783, 451] width 66 height 24
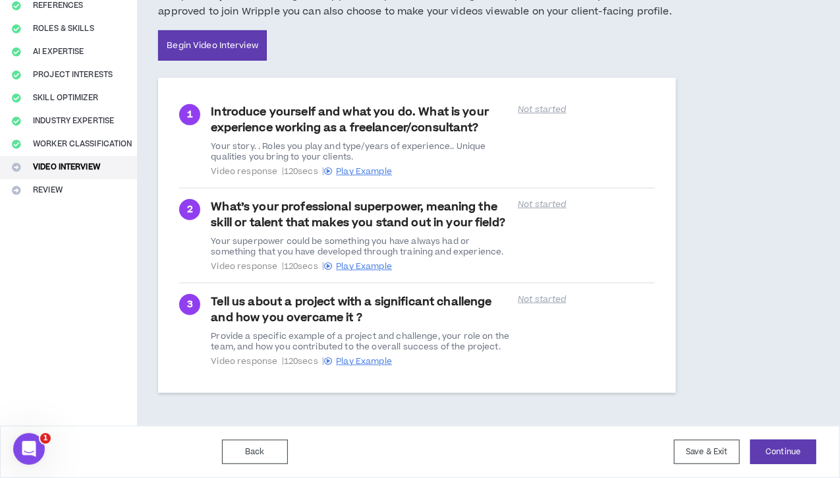
scroll to position [231, 0]
click at [705, 451] on button "Save & Exit" at bounding box center [707, 451] width 66 height 24
